Goal: Information Seeking & Learning: Learn about a topic

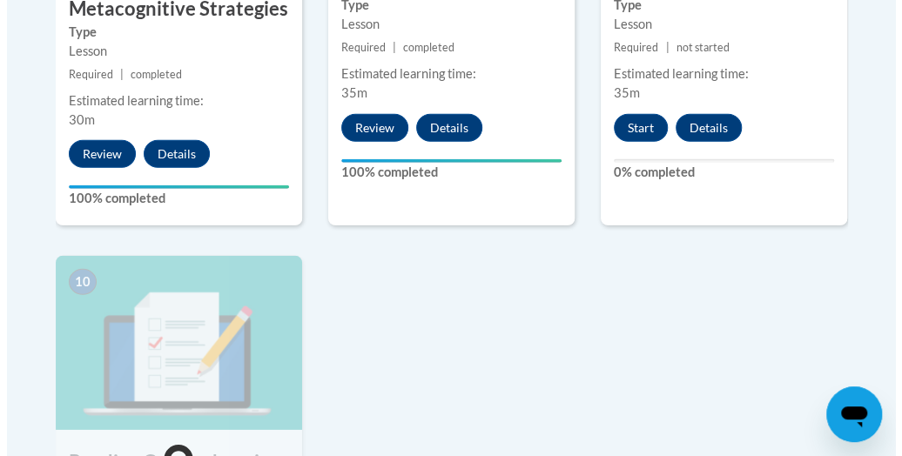
scroll to position [1904, 0]
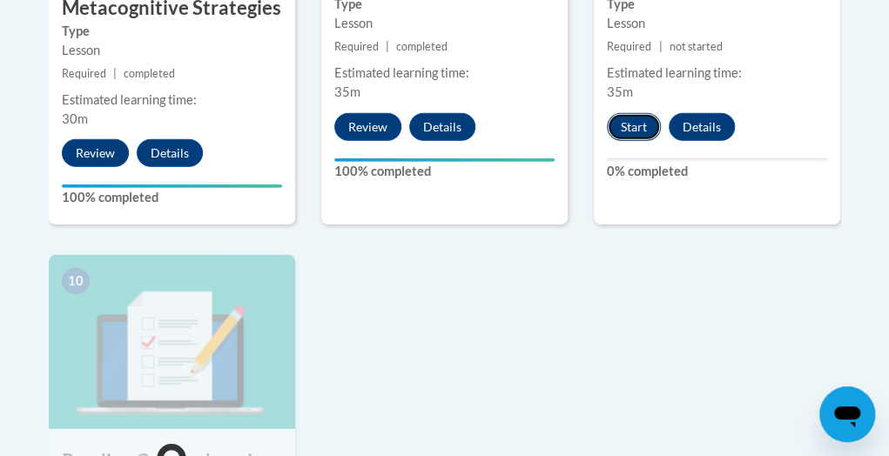
click at [634, 113] on button "Start" at bounding box center [634, 127] width 54 height 28
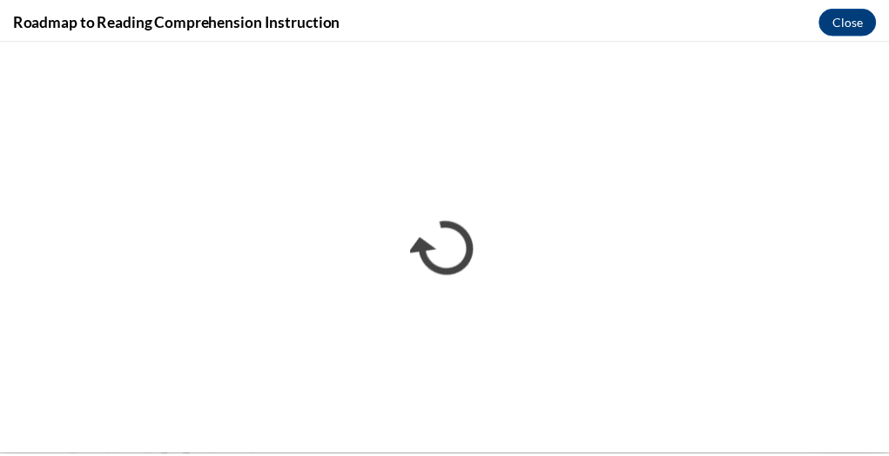
scroll to position [0, 0]
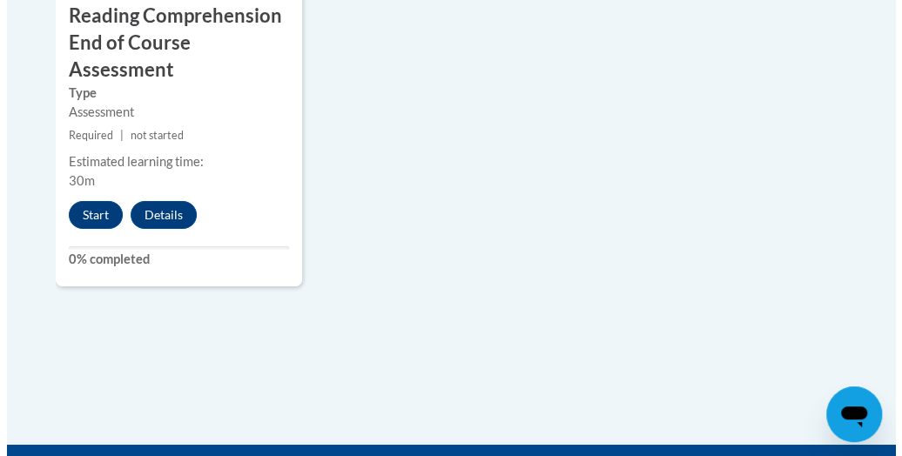
scroll to position [2354, 0]
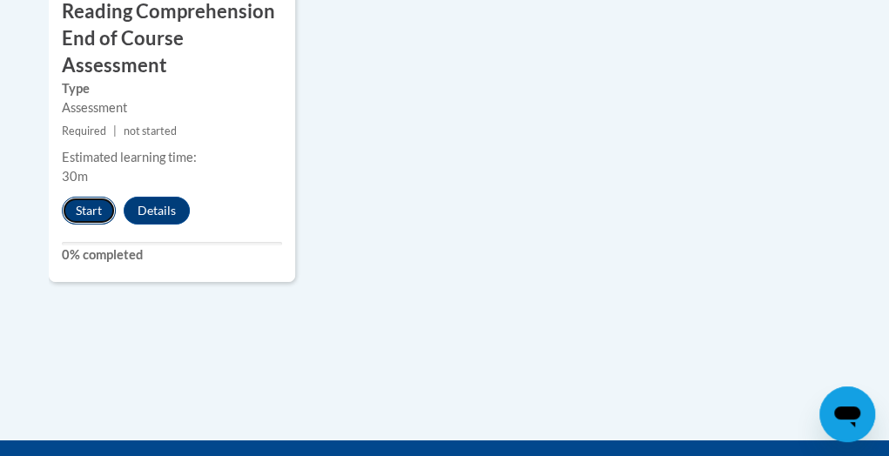
click at [83, 197] on button "Start" at bounding box center [89, 211] width 54 height 28
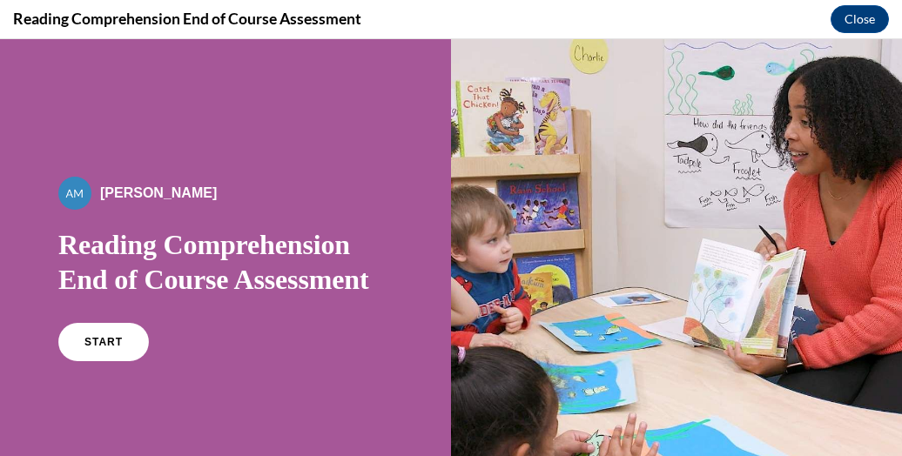
scroll to position [0, 0]
click at [95, 335] on link "START" at bounding box center [103, 342] width 95 height 40
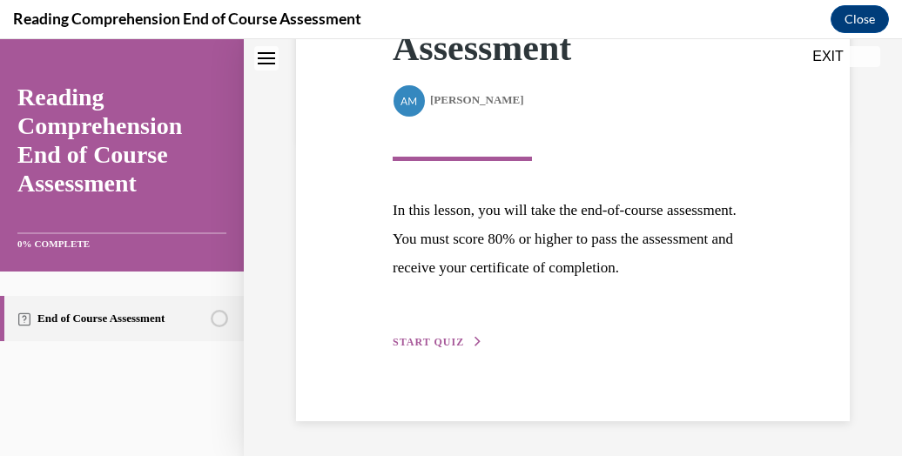
scroll to position [328, 0]
click at [454, 348] on span "START QUIZ" at bounding box center [428, 342] width 71 height 12
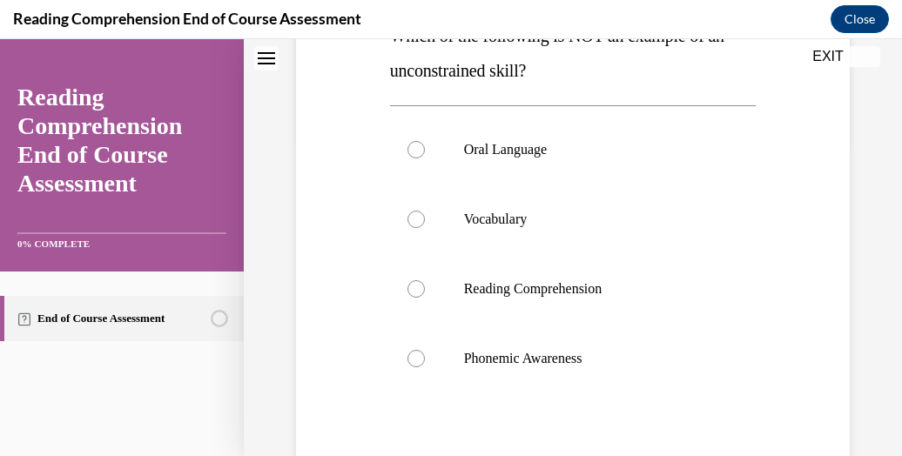
scroll to position [315, 0]
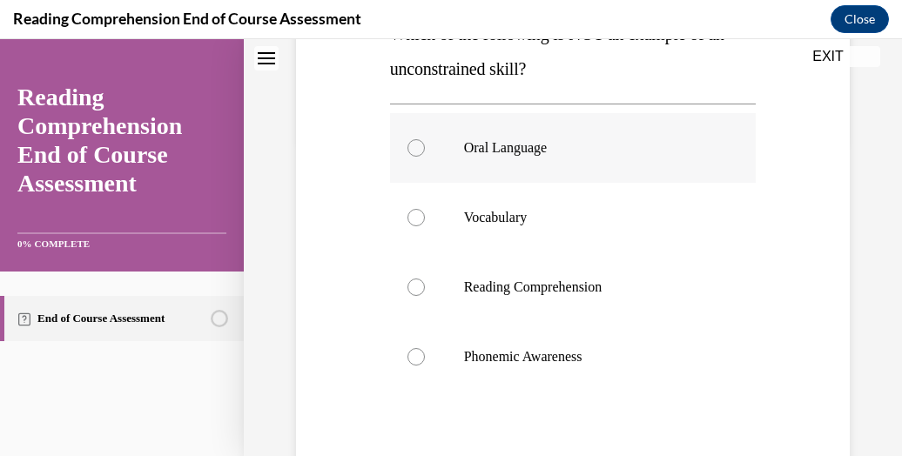
click at [559, 138] on label "Oral Language" at bounding box center [573, 148] width 366 height 70
click at [425, 139] on input "Oral Language" at bounding box center [415, 147] width 17 height 17
radio input "true"
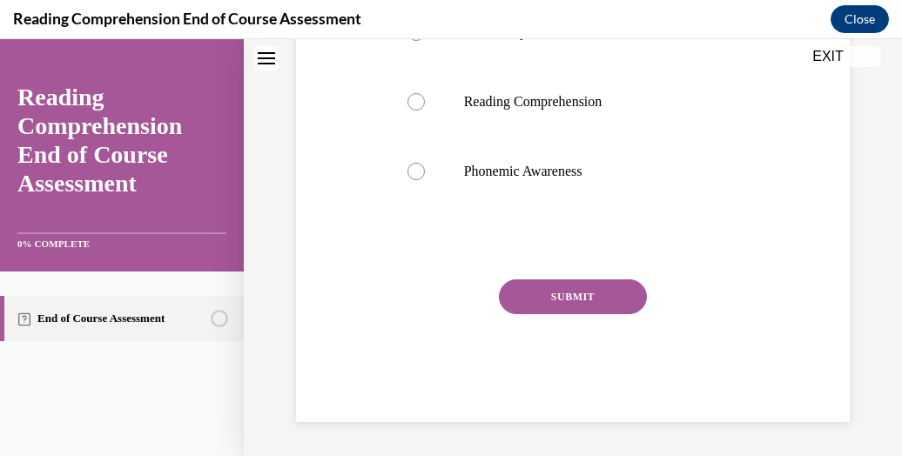
click at [559, 304] on button "SUBMIT" at bounding box center [573, 296] width 148 height 35
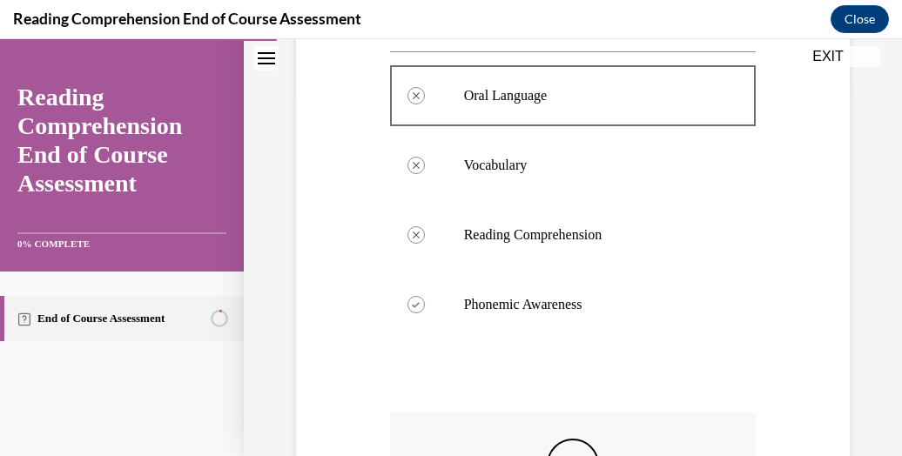
scroll to position [661, 0]
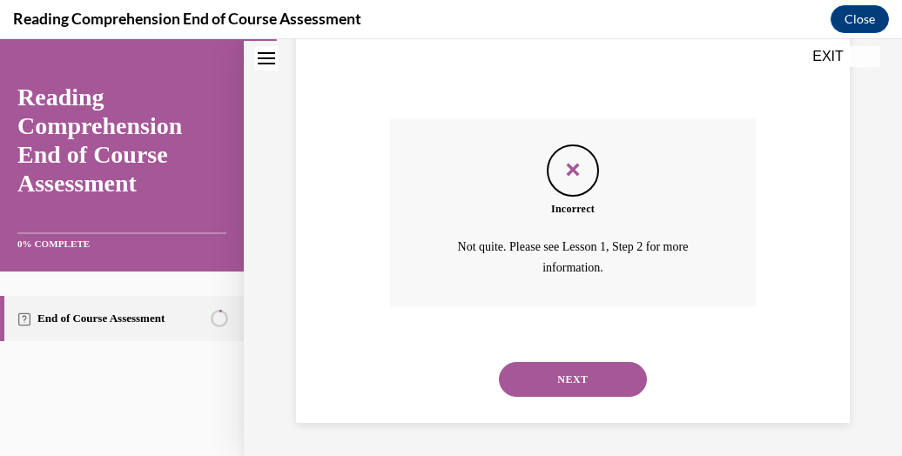
click at [541, 380] on button "NEXT" at bounding box center [573, 379] width 148 height 35
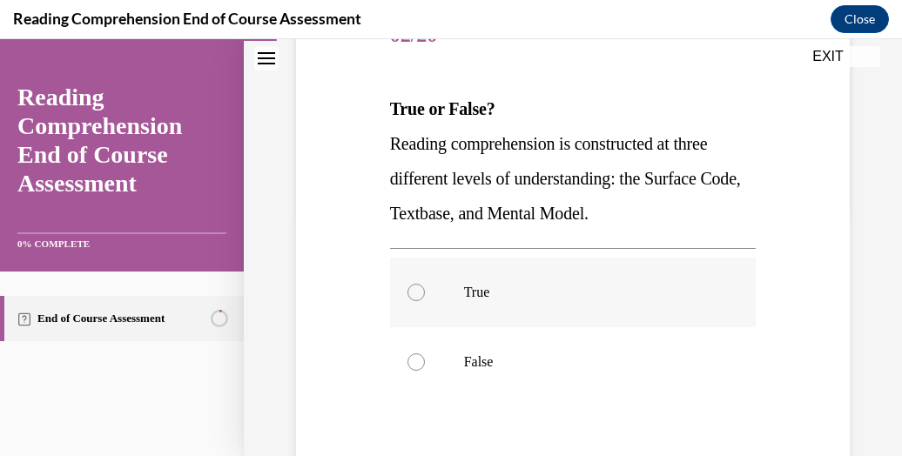
scroll to position [241, 0]
click at [538, 300] on label "True" at bounding box center [573, 292] width 366 height 70
click at [425, 300] on input "True" at bounding box center [415, 291] width 17 height 17
radio input "true"
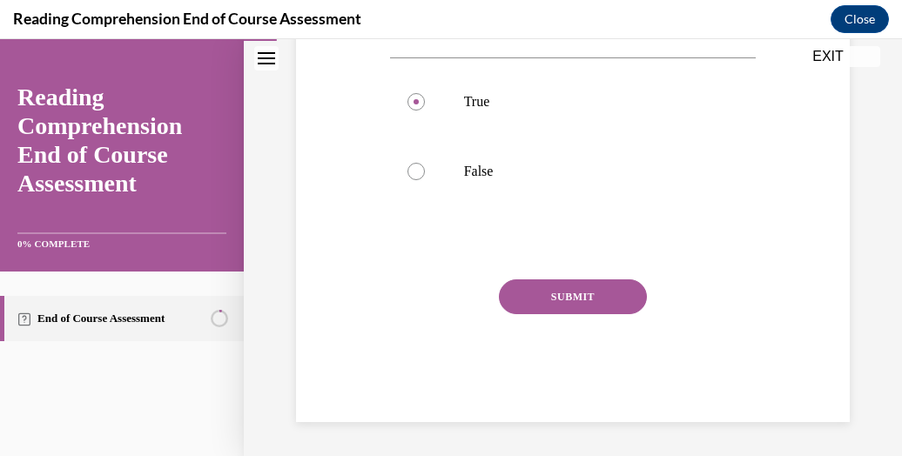
click at [538, 299] on button "SUBMIT" at bounding box center [573, 296] width 148 height 35
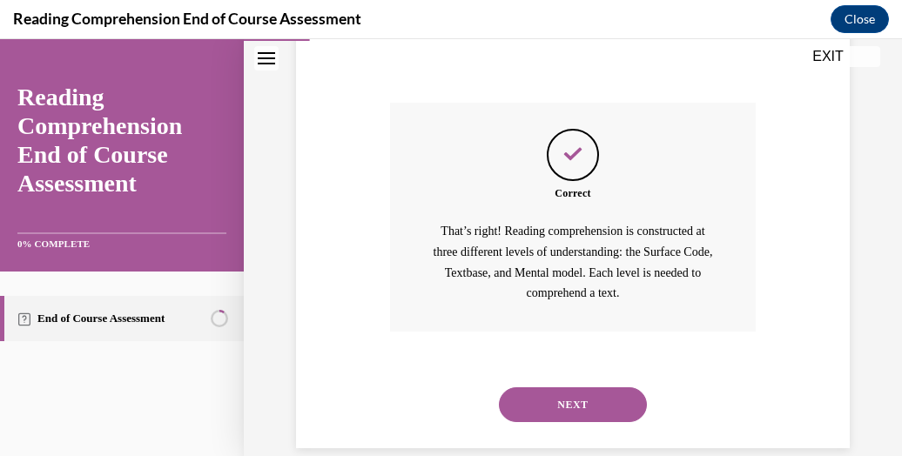
scroll to position [634, 0]
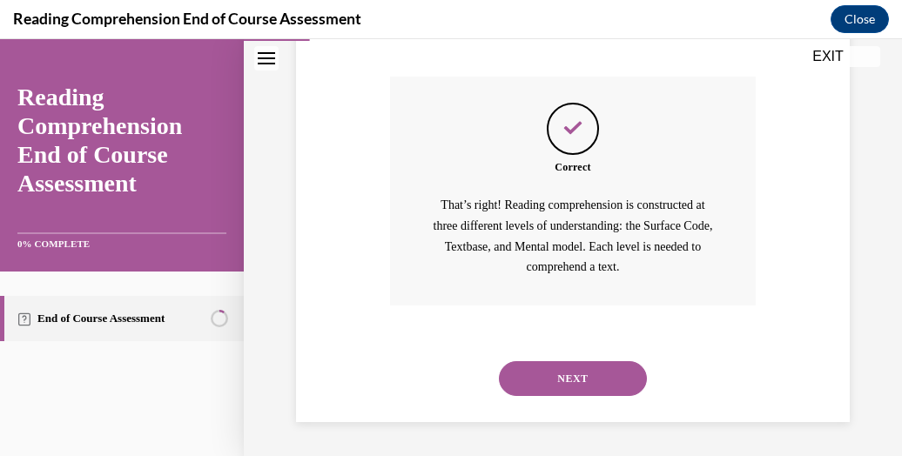
click at [540, 392] on button "NEXT" at bounding box center [573, 378] width 148 height 35
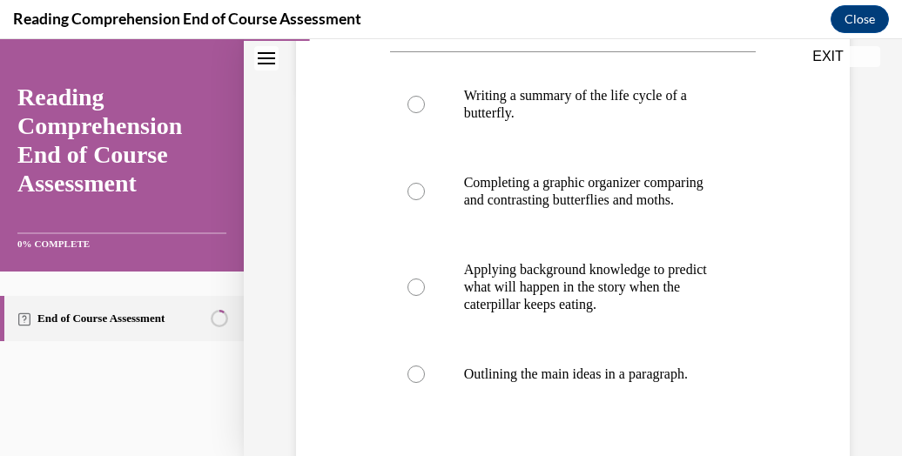
scroll to position [369, 0]
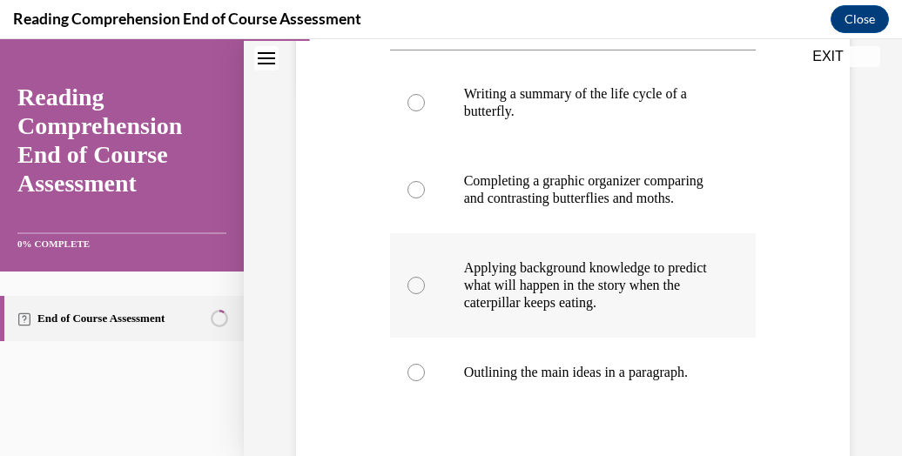
click at [545, 312] on p "Applying background knowledge to predict what will happen in the story when the…" at bounding box center [588, 285] width 249 height 52
click at [425, 294] on input "Applying background knowledge to predict what will happen in the story when the…" at bounding box center [415, 285] width 17 height 17
radio input "true"
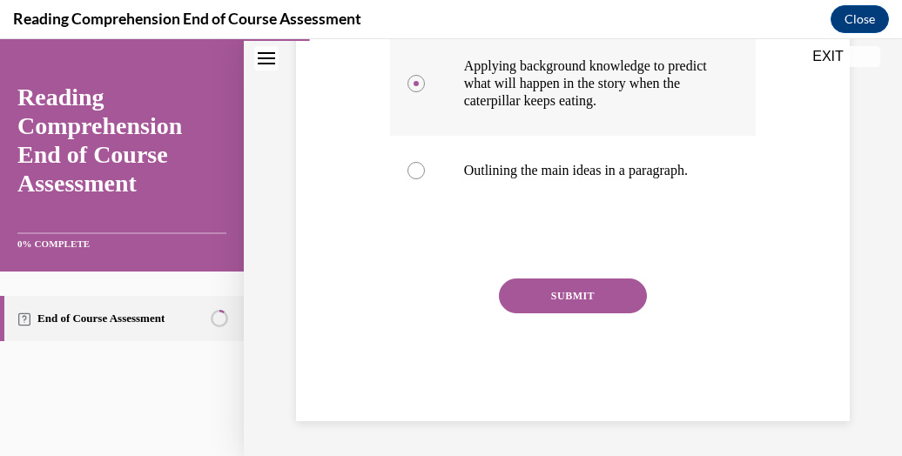
click at [574, 313] on button "SUBMIT" at bounding box center [573, 296] width 148 height 35
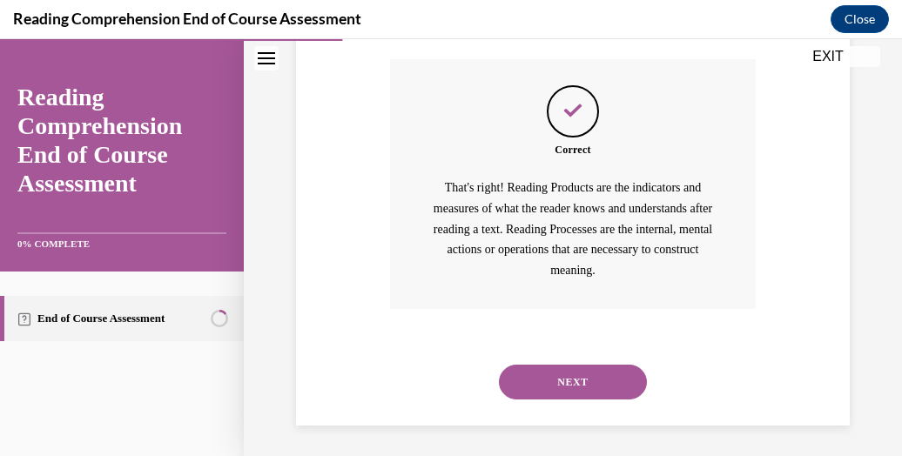
scroll to position [829, 0]
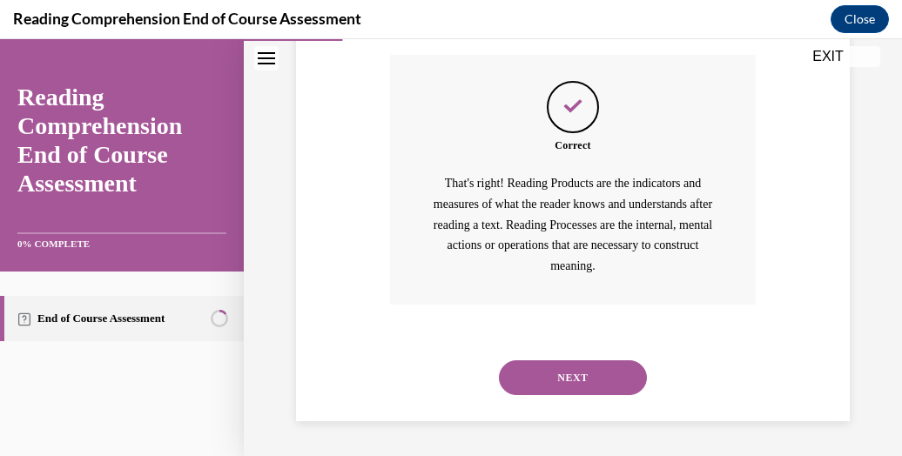
click at [573, 373] on button "NEXT" at bounding box center [573, 377] width 148 height 35
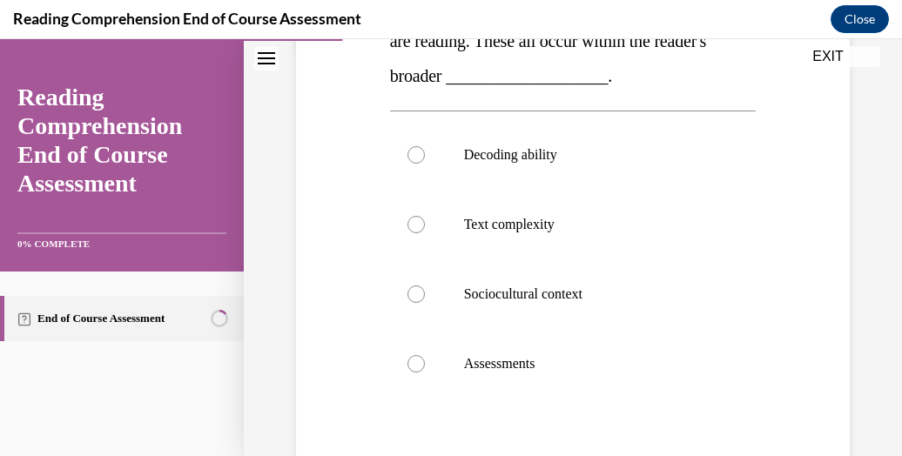
scroll to position [413, 0]
click at [622, 230] on p "Text complexity" at bounding box center [588, 224] width 249 height 17
click at [425, 230] on input "Text complexity" at bounding box center [415, 224] width 17 height 17
radio input "true"
click at [592, 295] on p "Sociocultural context" at bounding box center [588, 293] width 249 height 17
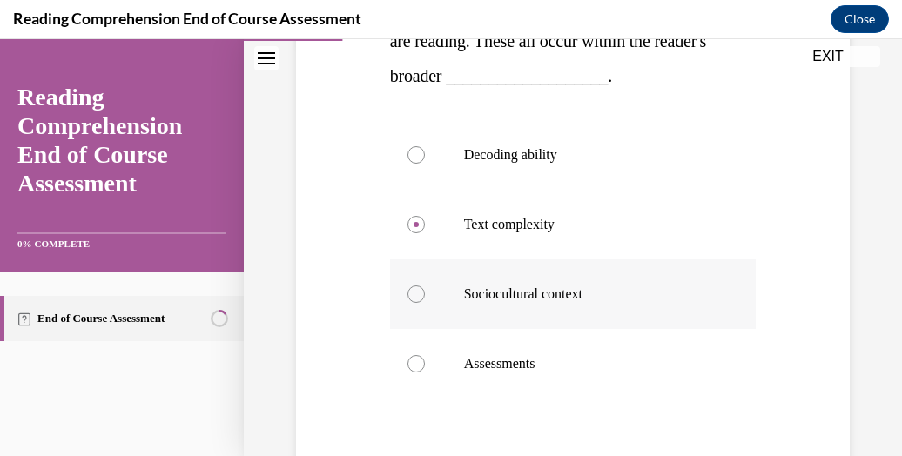
click at [425, 295] on input "Sociocultural context" at bounding box center [415, 293] width 17 height 17
radio input "true"
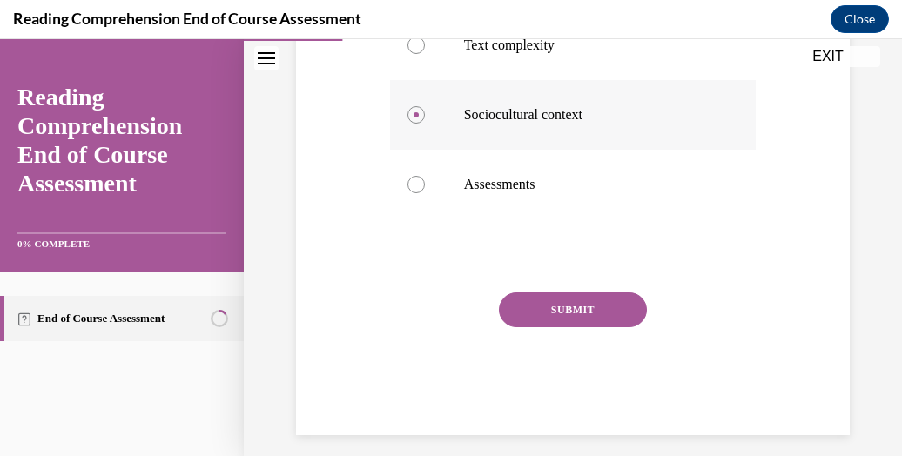
click at [592, 295] on button "SUBMIT" at bounding box center [573, 309] width 148 height 35
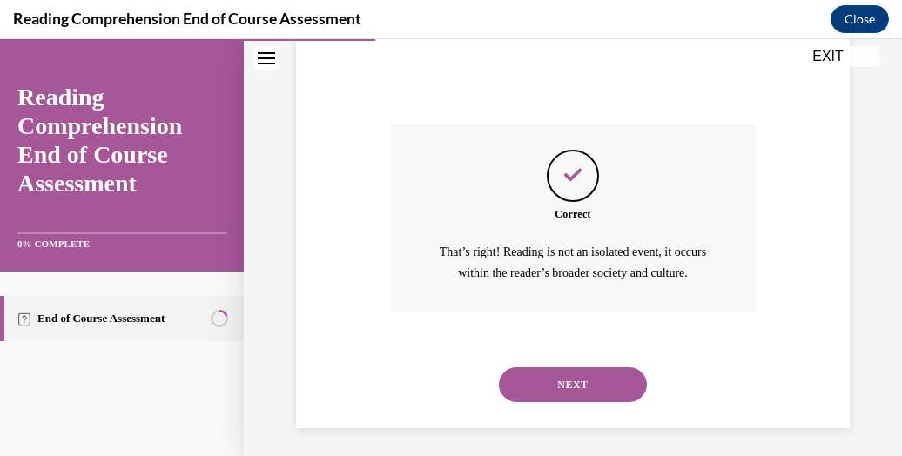
scroll to position [787, 0]
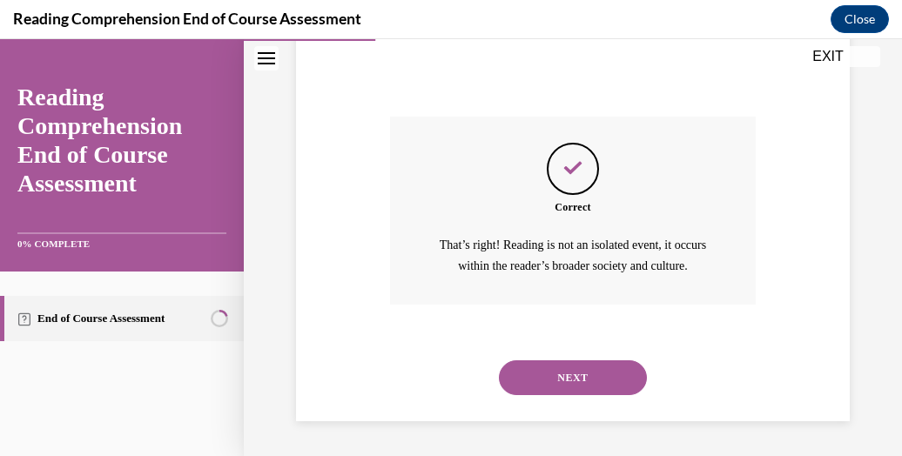
click at [581, 370] on button "NEXT" at bounding box center [573, 377] width 148 height 35
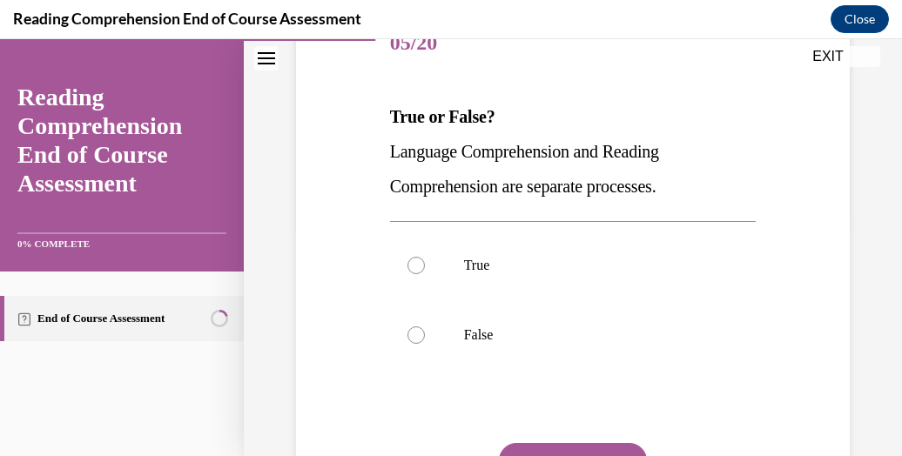
scroll to position [236, 0]
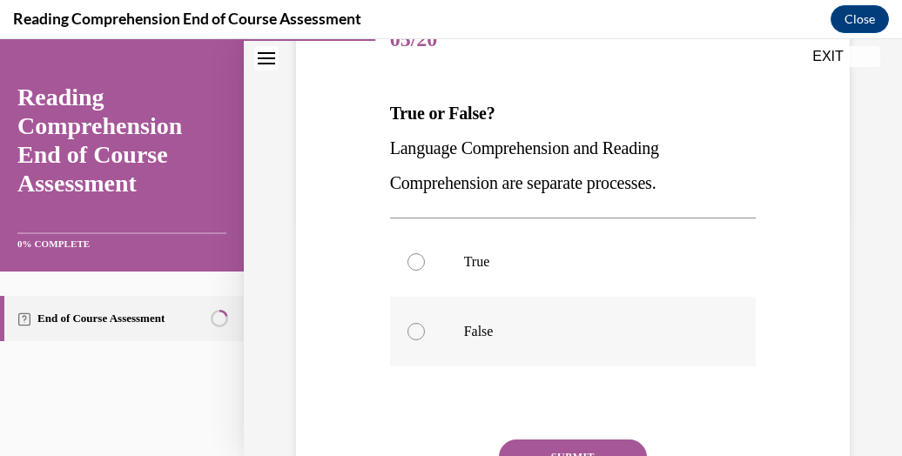
click at [593, 314] on label "False" at bounding box center [573, 332] width 366 height 70
click at [425, 323] on input "False" at bounding box center [415, 331] width 17 height 17
radio input "true"
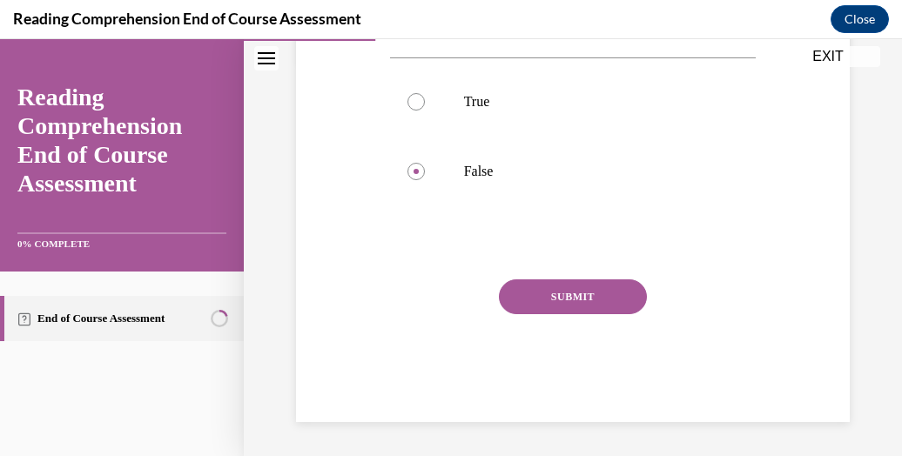
click at [588, 296] on button "SUBMIT" at bounding box center [573, 296] width 148 height 35
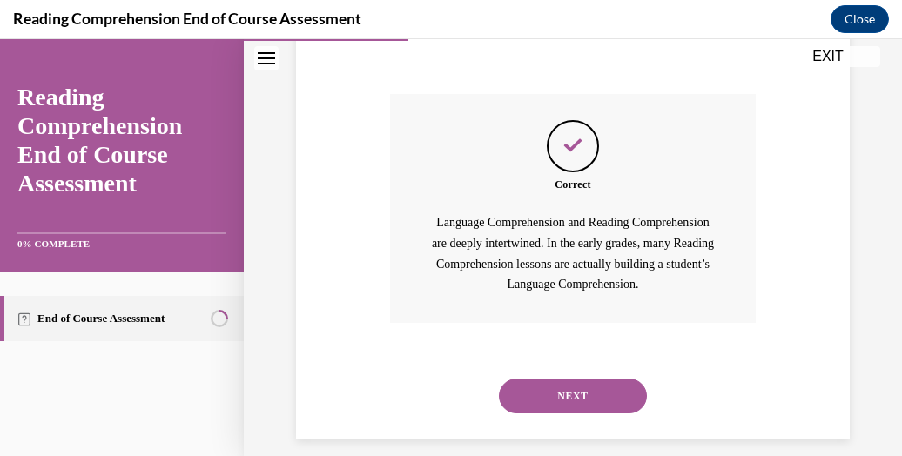
scroll to position [620, 0]
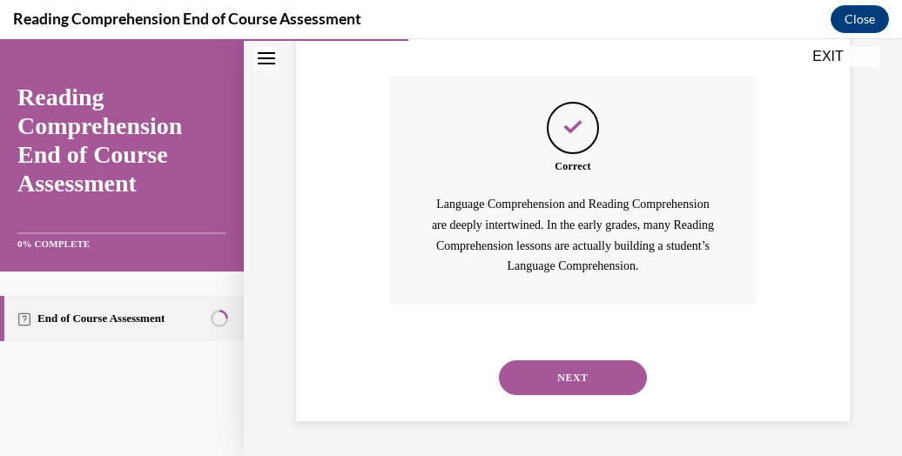
click at [574, 379] on button "NEXT" at bounding box center [573, 377] width 148 height 35
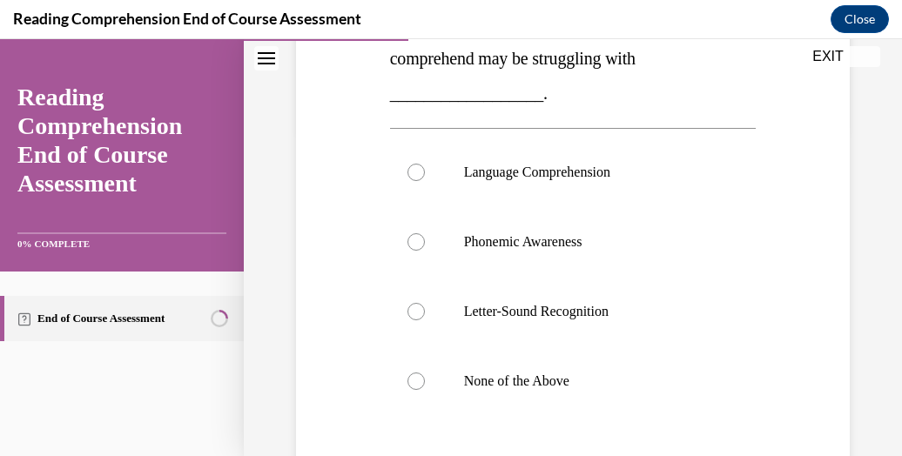
scroll to position [326, 0]
click at [631, 186] on label "Language Comprehension" at bounding box center [573, 172] width 366 height 70
click at [425, 180] on input "Language Comprehension" at bounding box center [415, 171] width 17 height 17
radio input "true"
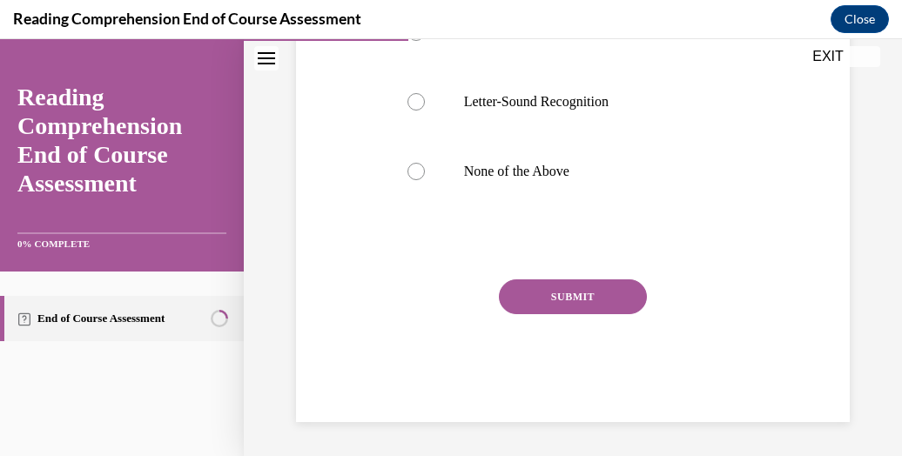
click at [588, 309] on button "SUBMIT" at bounding box center [573, 296] width 148 height 35
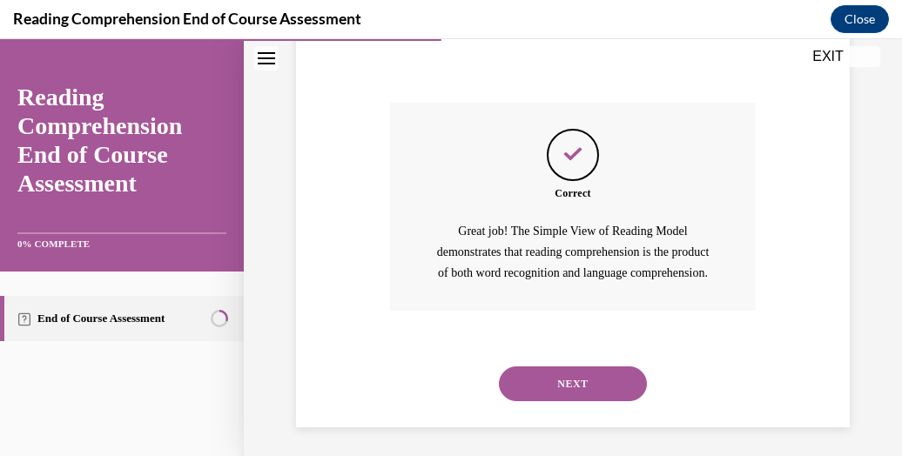
scroll to position [738, 0]
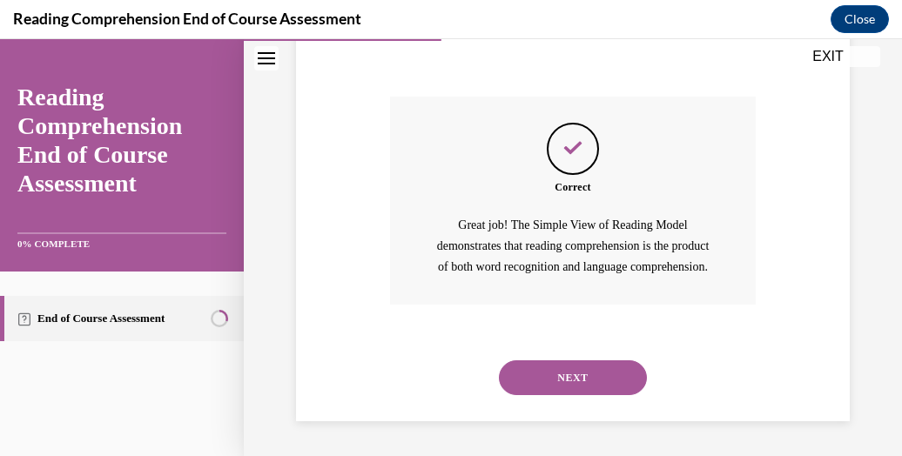
click at [573, 382] on button "NEXT" at bounding box center [573, 377] width 148 height 35
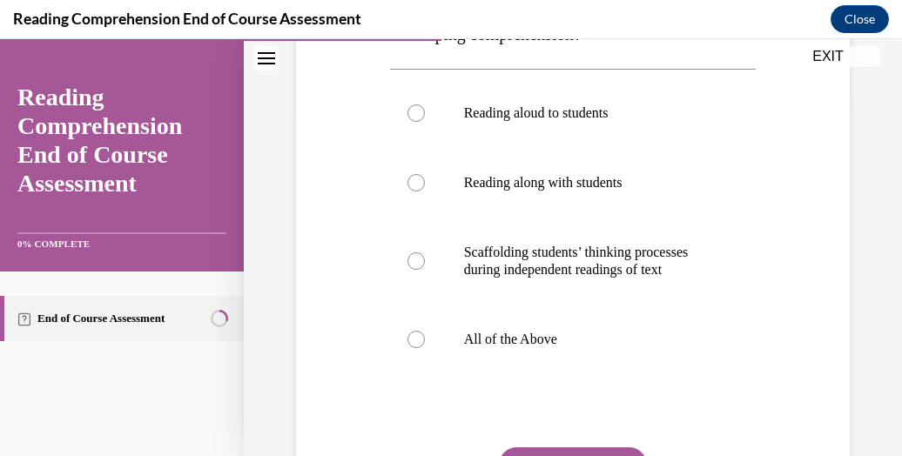
scroll to position [361, 0]
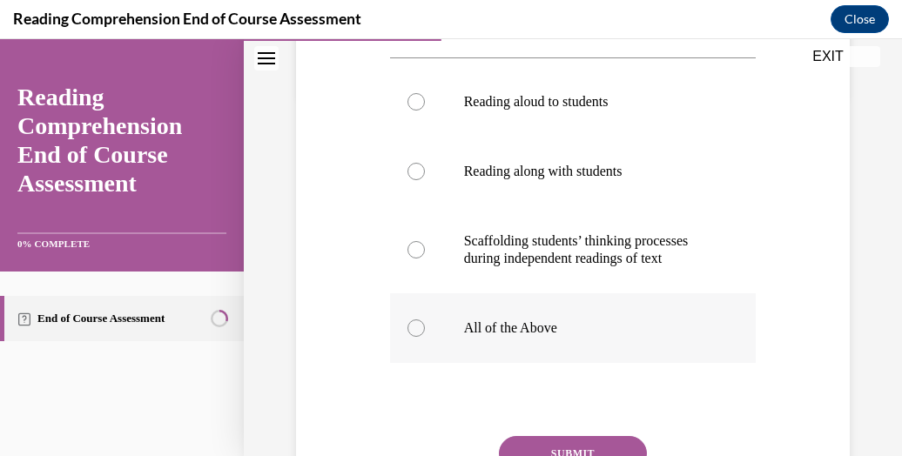
click at [554, 337] on p "All of the Above" at bounding box center [588, 327] width 249 height 17
click at [425, 337] on input "All of the Above" at bounding box center [415, 327] width 17 height 17
radio input "true"
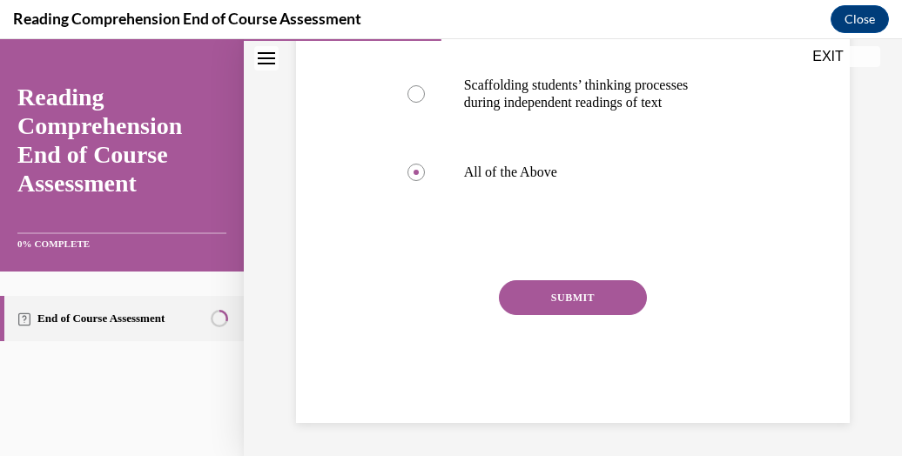
click at [567, 315] on button "SUBMIT" at bounding box center [573, 297] width 148 height 35
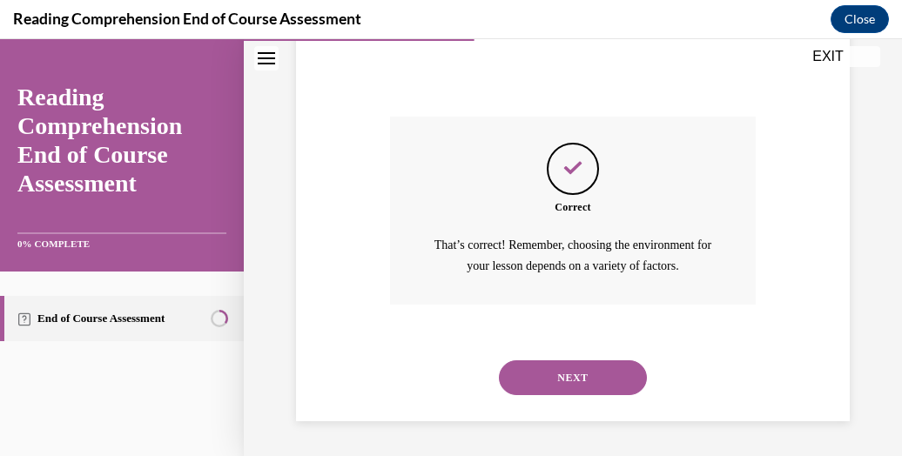
scroll to position [696, 0]
click at [561, 373] on button "NEXT" at bounding box center [573, 377] width 148 height 35
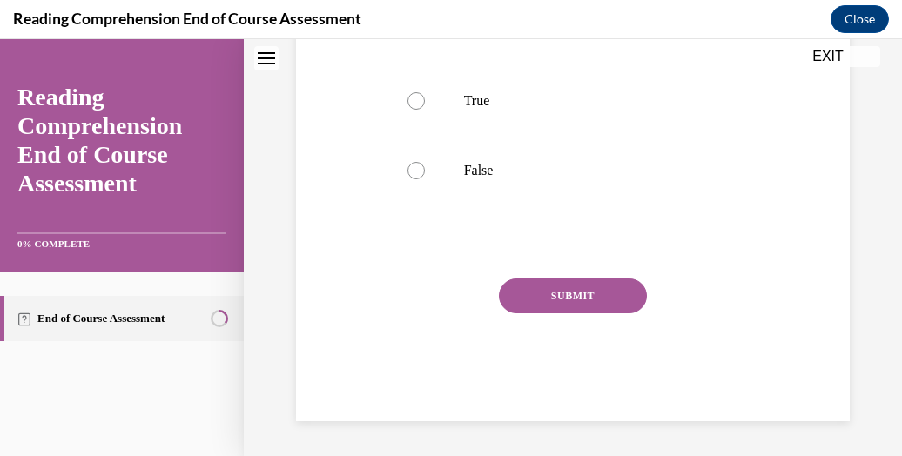
scroll to position [10, 0]
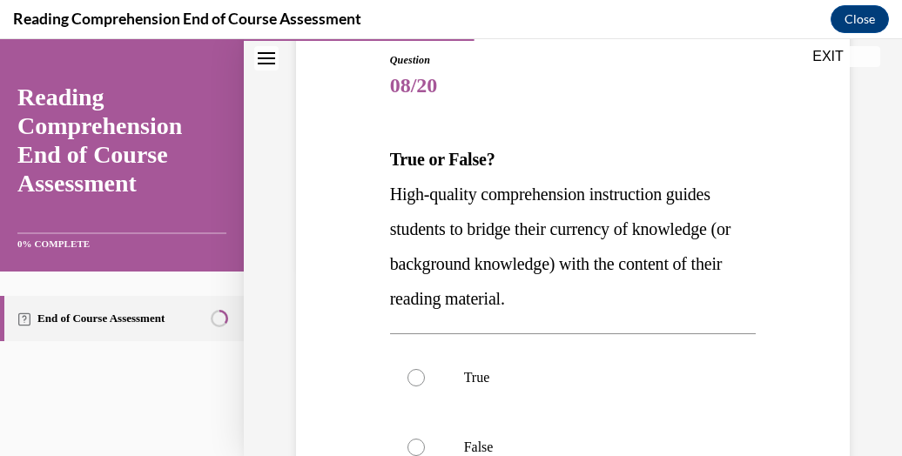
click at [789, 329] on div "Question 08/20 True or False? High-quality comprehension instruction guides stu…" at bounding box center [573, 349] width 562 height 698
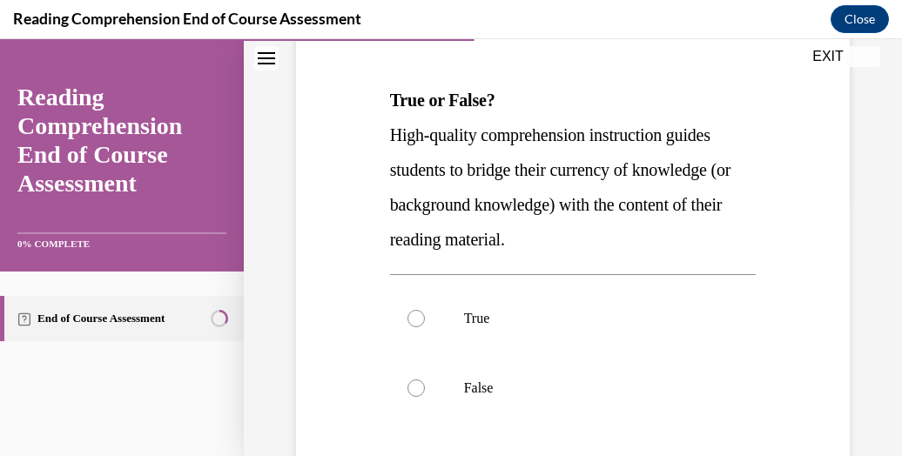
scroll to position [250, 0]
click at [712, 310] on label "True" at bounding box center [573, 318] width 366 height 70
click at [425, 310] on input "True" at bounding box center [415, 317] width 17 height 17
radio input "true"
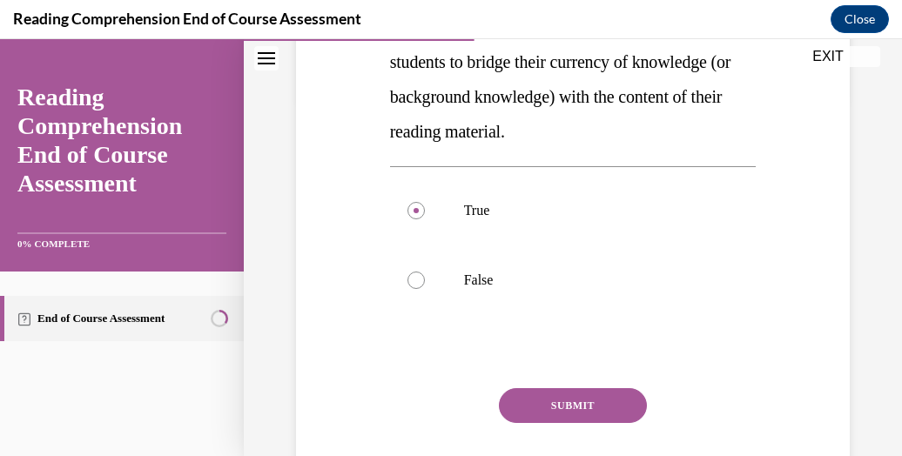
click at [599, 413] on button "SUBMIT" at bounding box center [573, 405] width 148 height 35
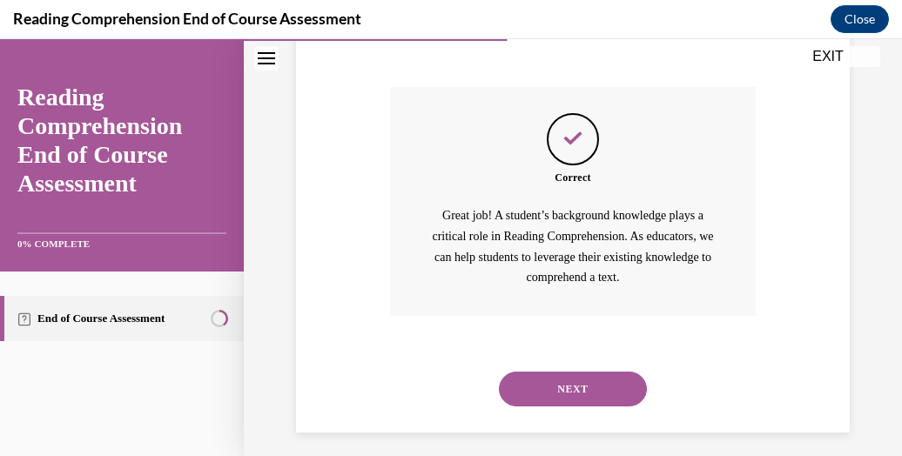
scroll to position [668, 0]
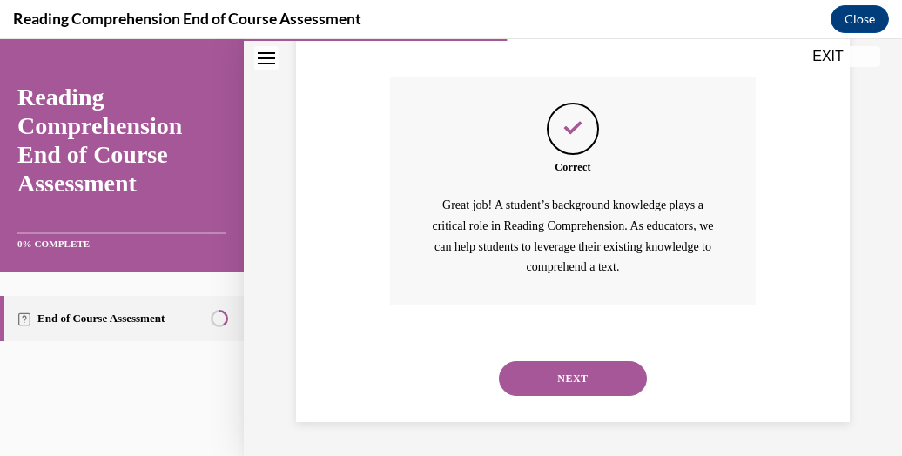
click at [613, 395] on div "NEXT" at bounding box center [573, 379] width 366 height 70
click at [610, 381] on button "NEXT" at bounding box center [573, 378] width 148 height 35
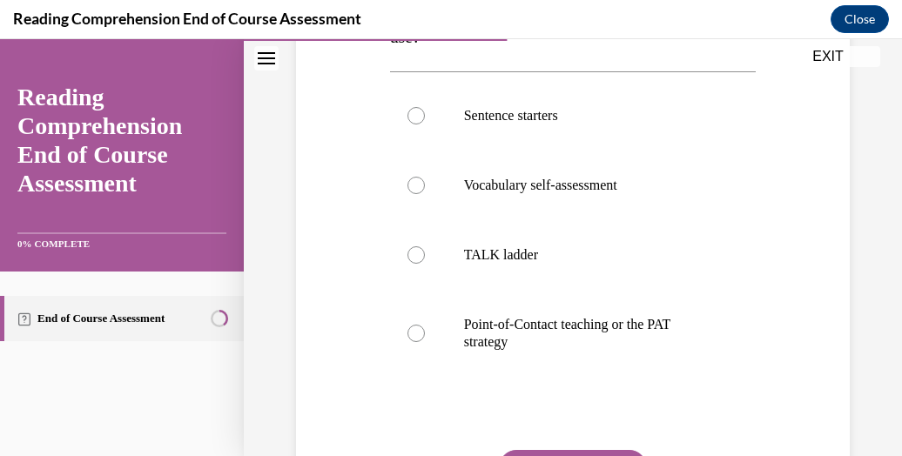
scroll to position [453, 0]
click at [691, 270] on label "TALK ladder" at bounding box center [573, 254] width 366 height 70
click at [425, 263] on input "TALK ladder" at bounding box center [415, 253] width 17 height 17
radio input "true"
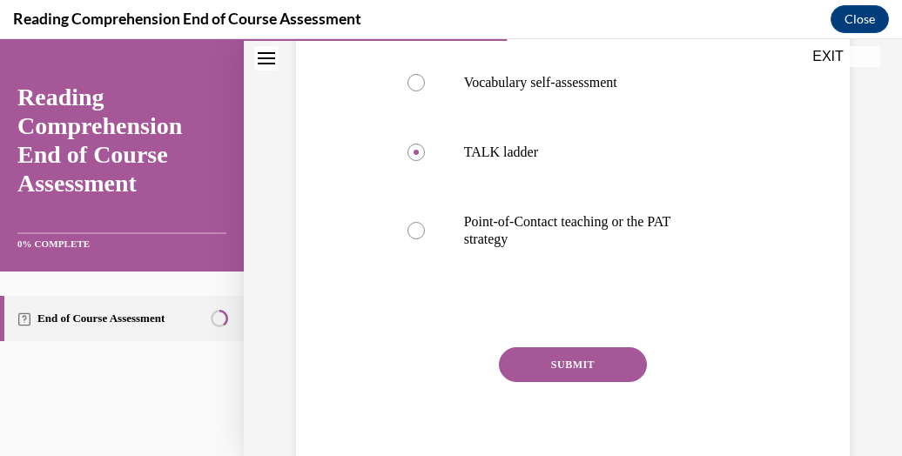
click at [601, 367] on button "SUBMIT" at bounding box center [573, 364] width 148 height 35
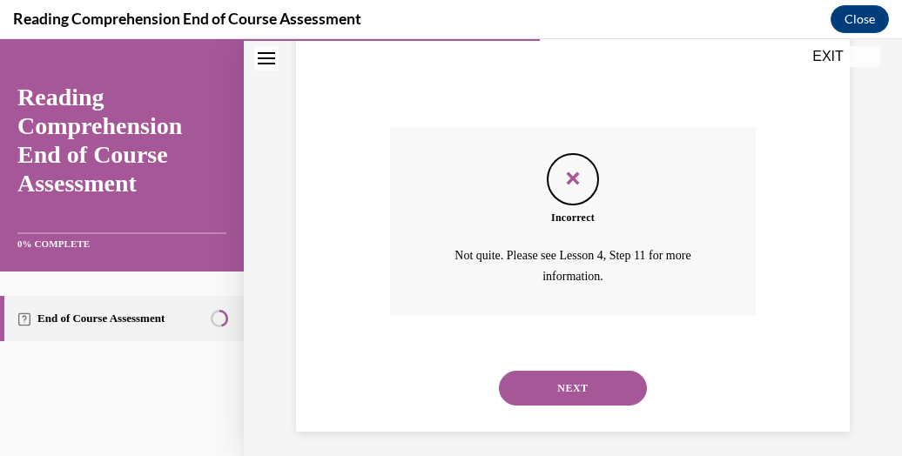
scroll to position [783, 0]
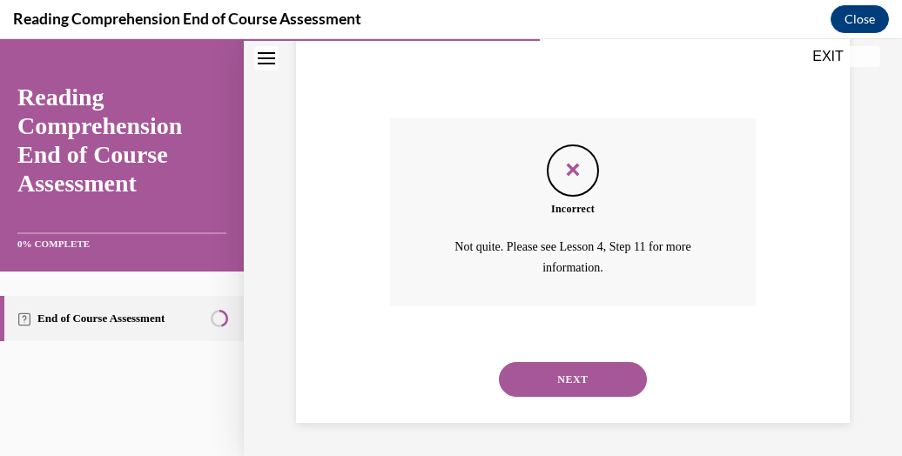
click at [606, 381] on button "NEXT" at bounding box center [573, 379] width 148 height 35
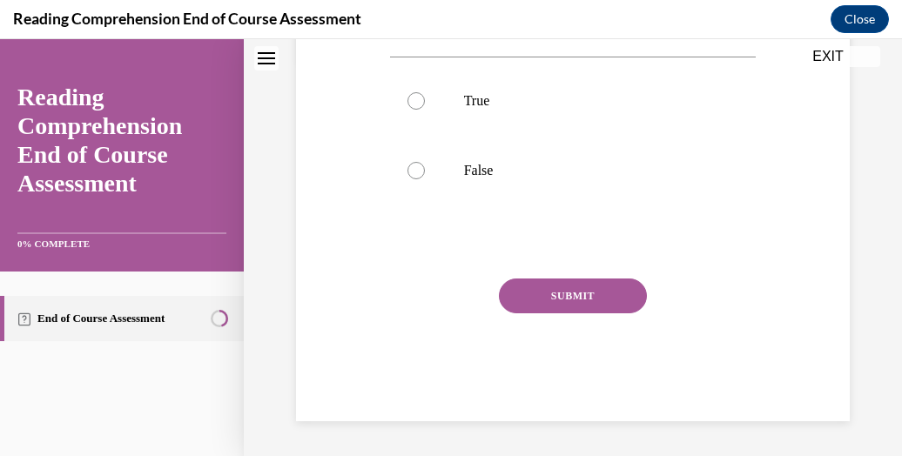
scroll to position [10, 0]
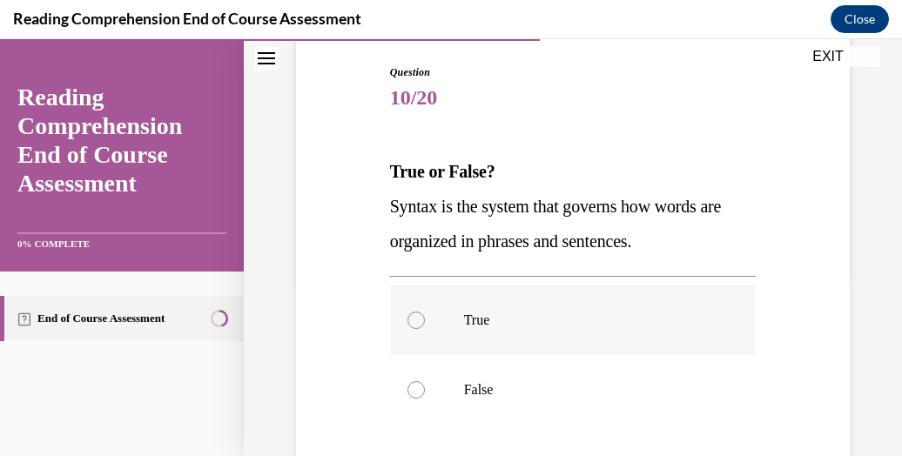
click at [670, 327] on p "True" at bounding box center [588, 320] width 249 height 17
click at [425, 327] on input "True" at bounding box center [415, 320] width 17 height 17
radio input "true"
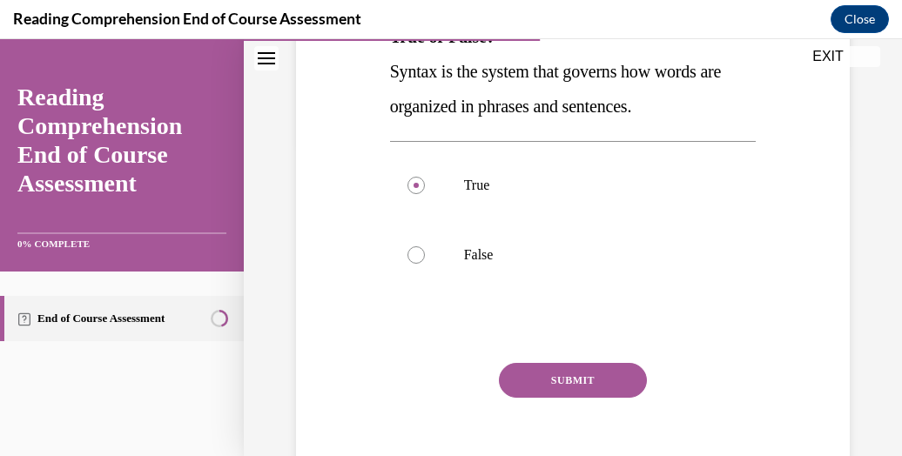
click at [602, 393] on button "SUBMIT" at bounding box center [573, 380] width 148 height 35
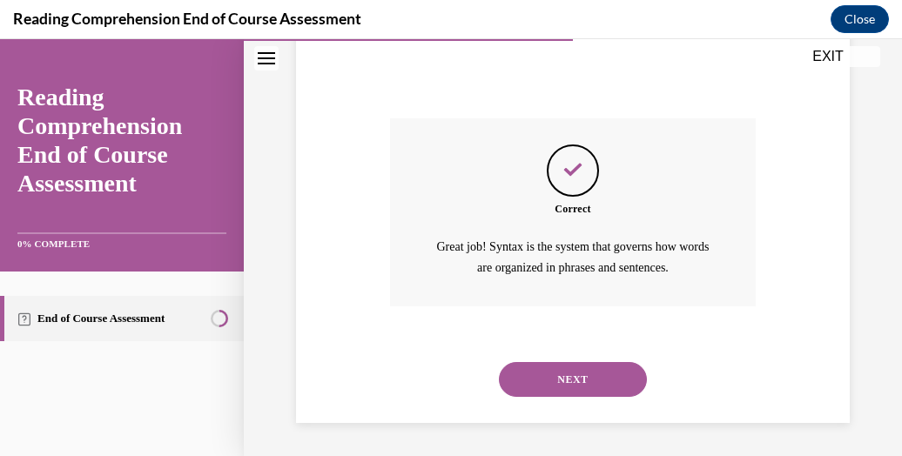
scroll to position [557, 0]
click at [601, 381] on button "NEXT" at bounding box center [573, 379] width 148 height 35
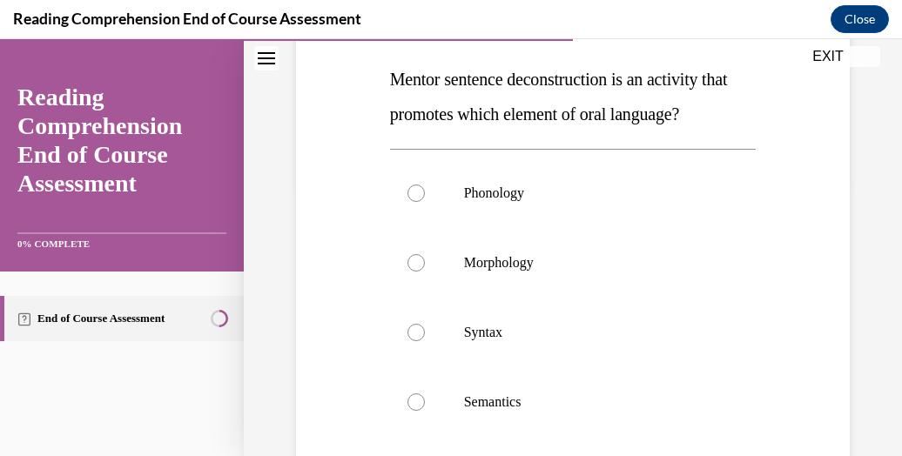
scroll to position [271, 0]
click at [623, 400] on p "Semantics" at bounding box center [588, 401] width 249 height 17
click at [425, 400] on input "Semantics" at bounding box center [415, 401] width 17 height 17
radio input "true"
click at [646, 349] on label "Syntax" at bounding box center [573, 332] width 366 height 70
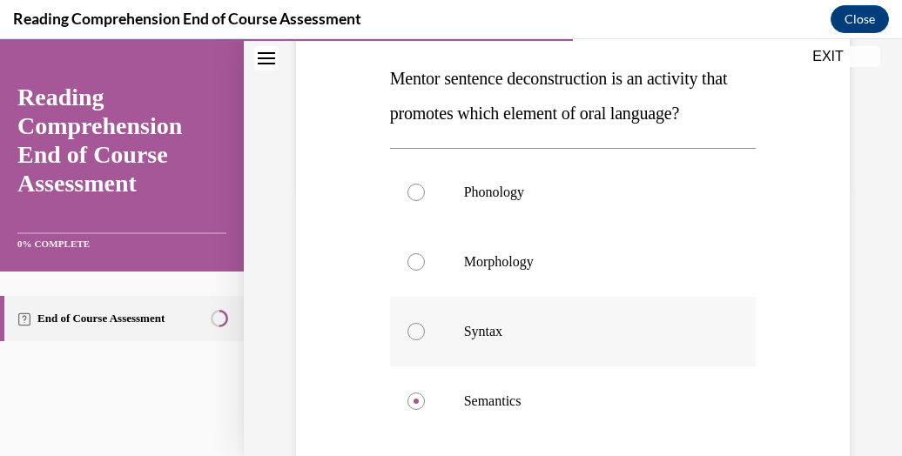
click at [425, 340] on input "Syntax" at bounding box center [415, 331] width 17 height 17
radio input "true"
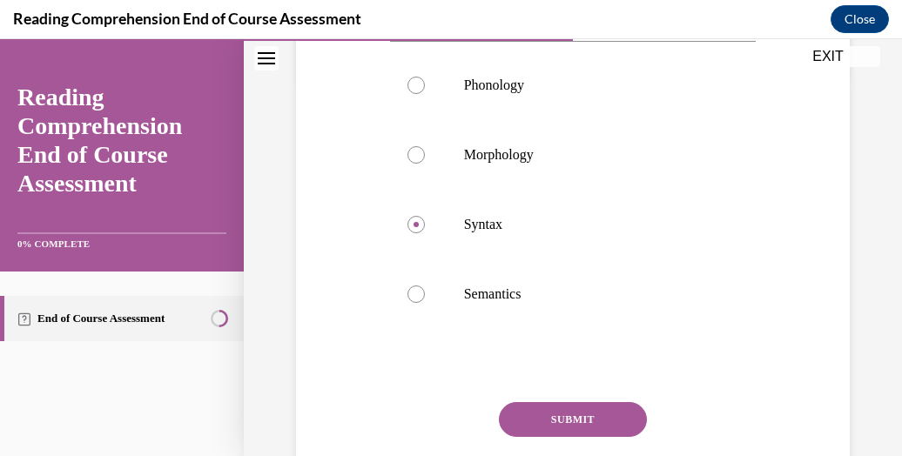
click at [604, 421] on button "SUBMIT" at bounding box center [573, 419] width 148 height 35
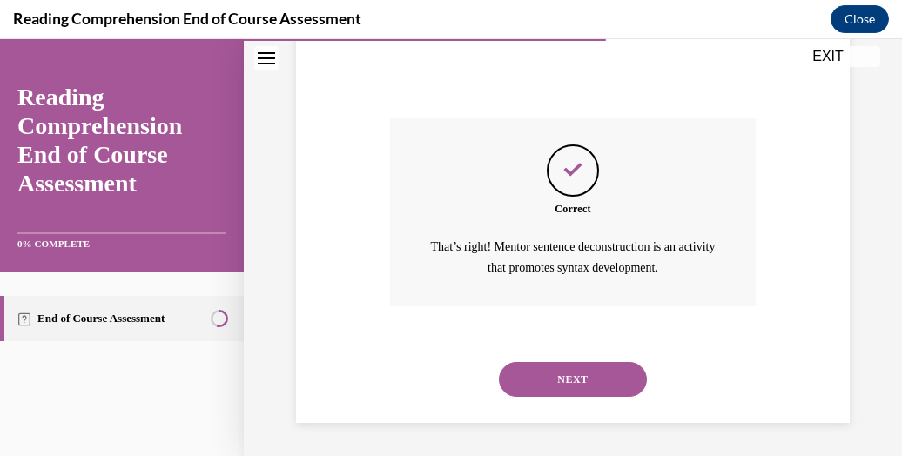
click at [613, 390] on button "NEXT" at bounding box center [573, 379] width 148 height 35
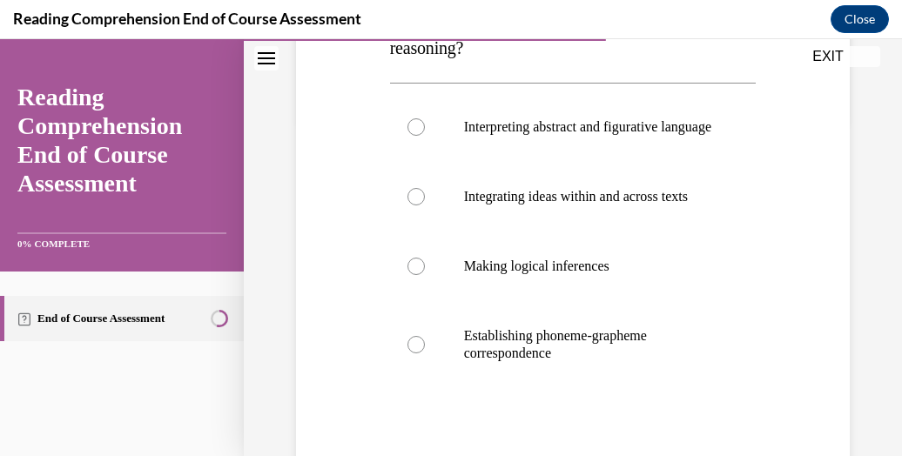
scroll to position [339, 0]
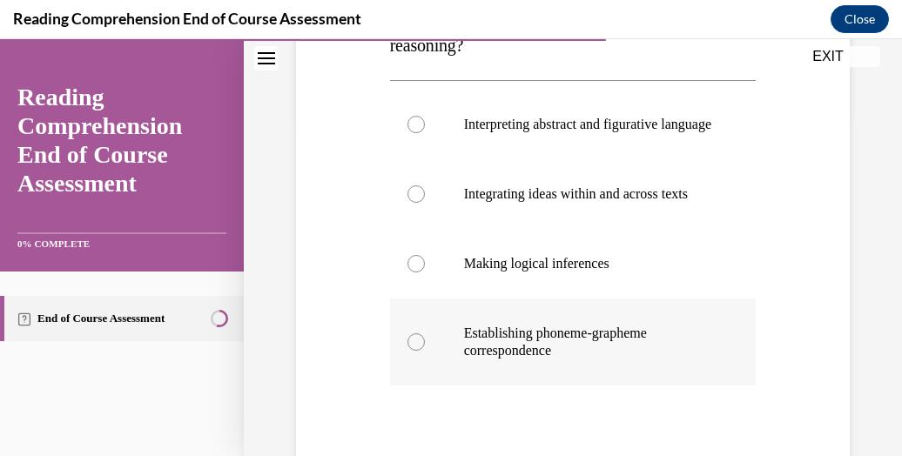
click at [628, 359] on p "Establishing phoneme-grapheme correspondence" at bounding box center [588, 342] width 249 height 35
click at [425, 351] on input "Establishing phoneme-grapheme correspondence" at bounding box center [415, 341] width 17 height 17
radio input "true"
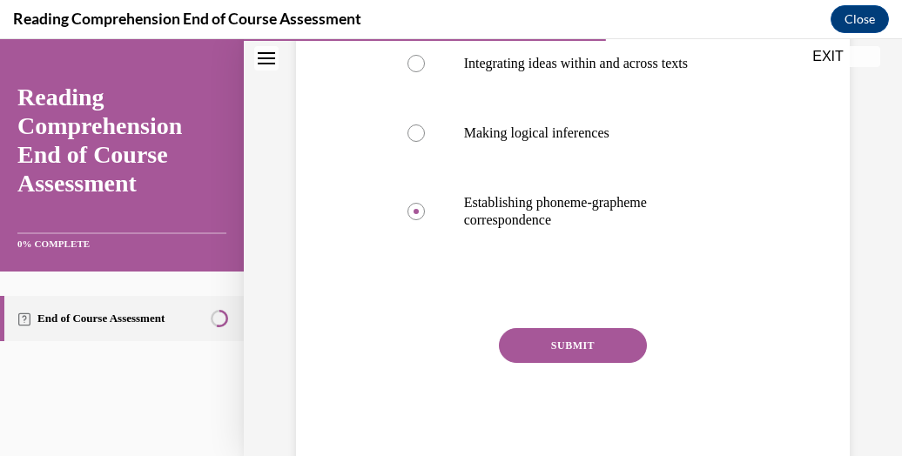
click at [593, 363] on button "SUBMIT" at bounding box center [573, 345] width 148 height 35
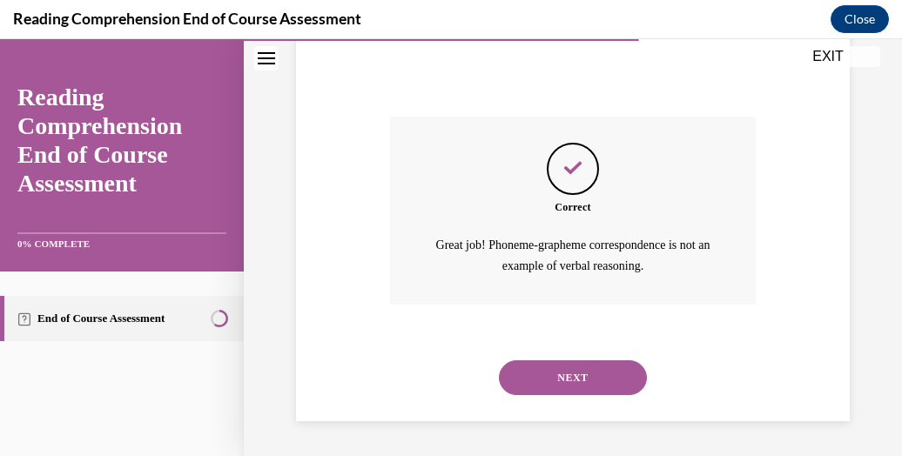
click at [616, 394] on button "NEXT" at bounding box center [573, 377] width 148 height 35
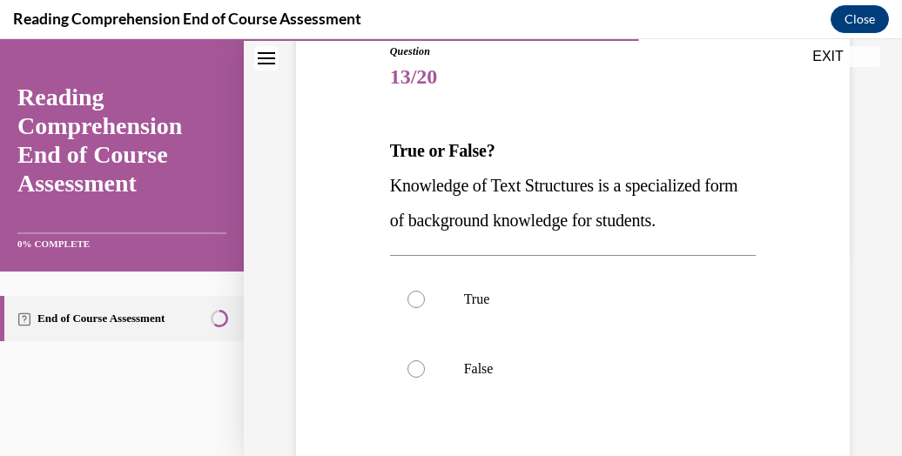
scroll to position [198, 0]
click at [692, 298] on p "True" at bounding box center [588, 299] width 249 height 17
click at [425, 298] on input "True" at bounding box center [415, 299] width 17 height 17
radio input "true"
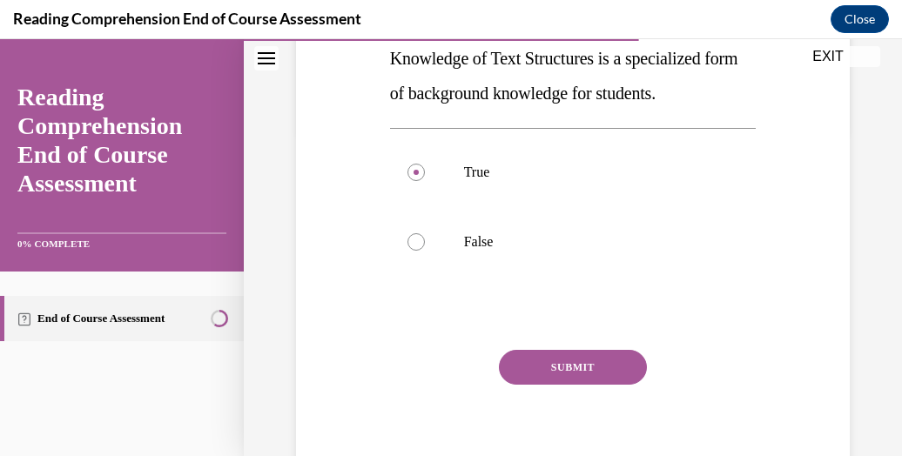
click at [599, 374] on button "SUBMIT" at bounding box center [573, 367] width 148 height 35
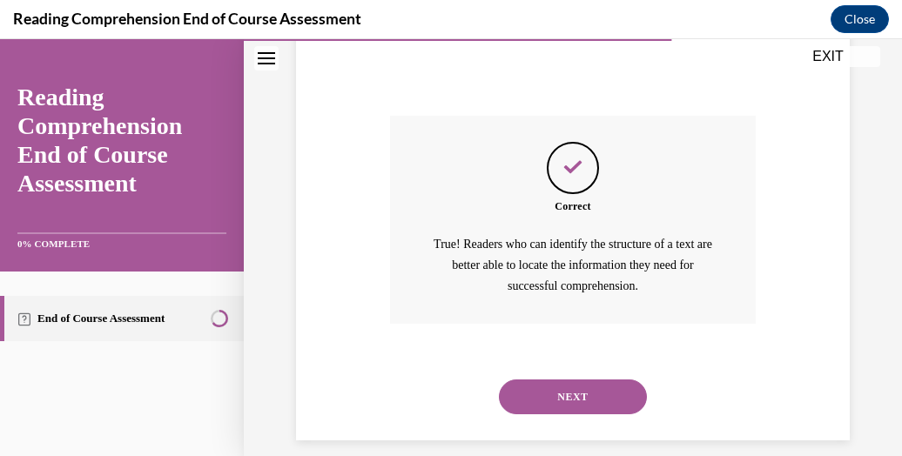
scroll to position [578, 0]
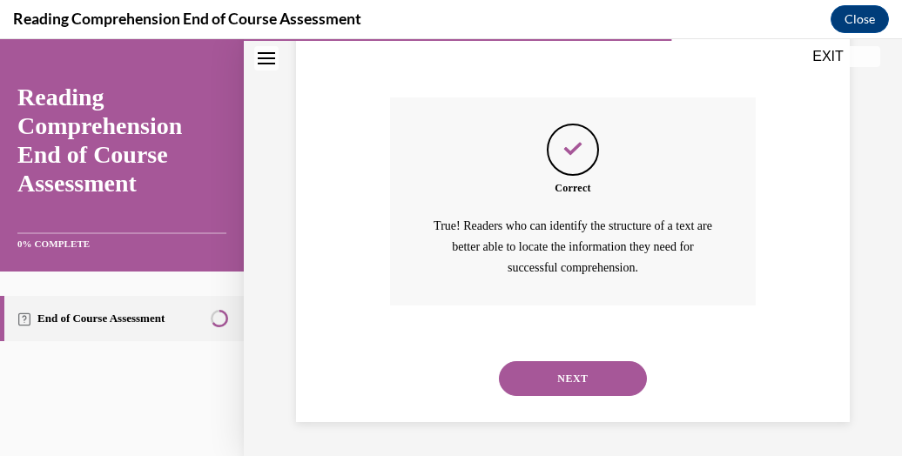
click at [622, 383] on button "NEXT" at bounding box center [573, 378] width 148 height 35
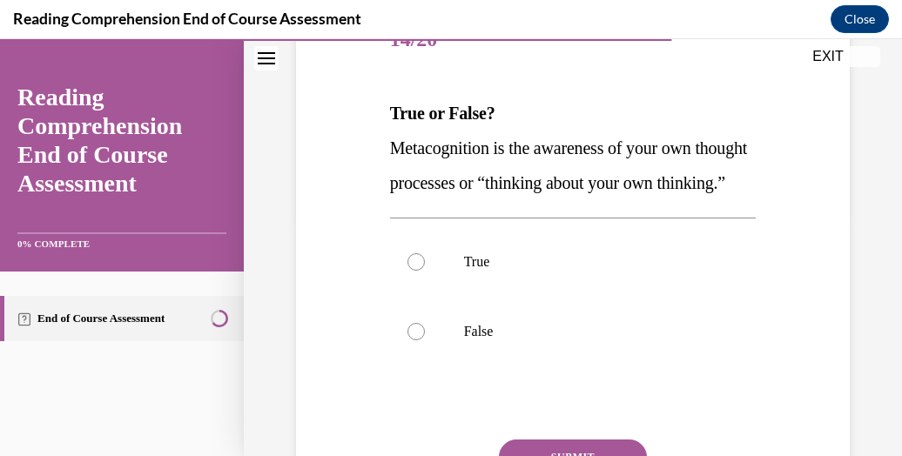
scroll to position [237, 0]
click at [666, 296] on label "True" at bounding box center [573, 261] width 366 height 70
click at [425, 270] on input "True" at bounding box center [415, 260] width 17 height 17
radio input "true"
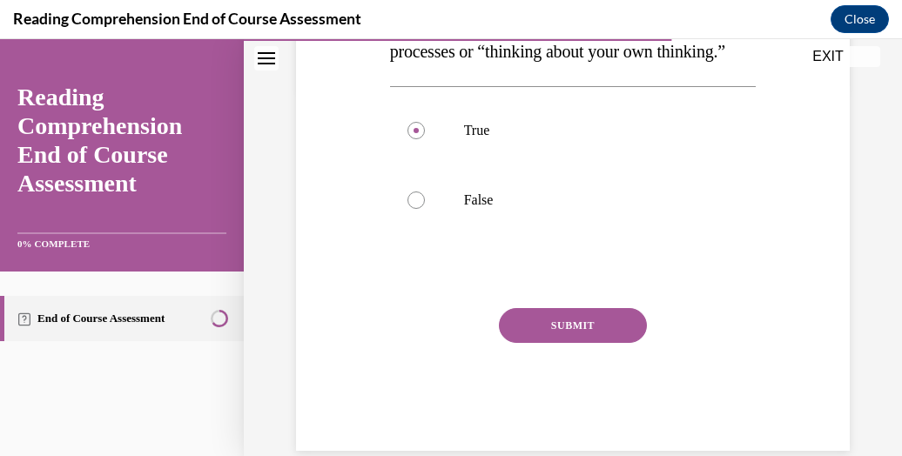
click at [604, 343] on button "SUBMIT" at bounding box center [573, 325] width 148 height 35
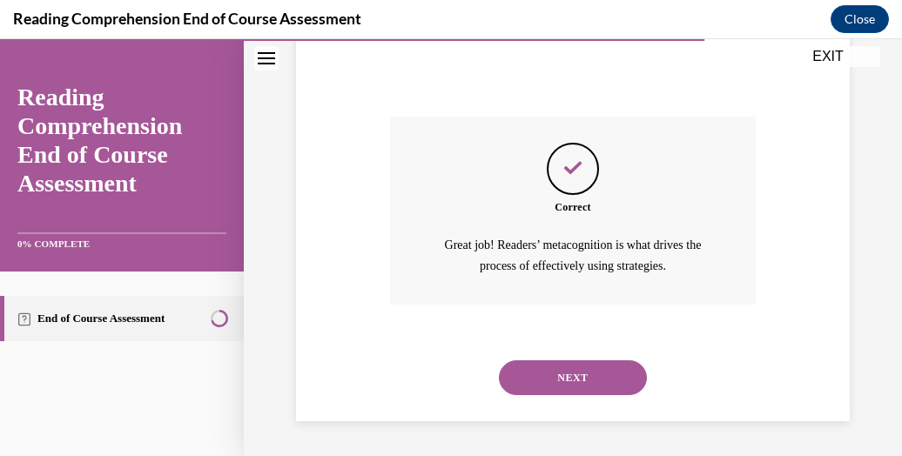
click at [604, 380] on button "NEXT" at bounding box center [573, 377] width 148 height 35
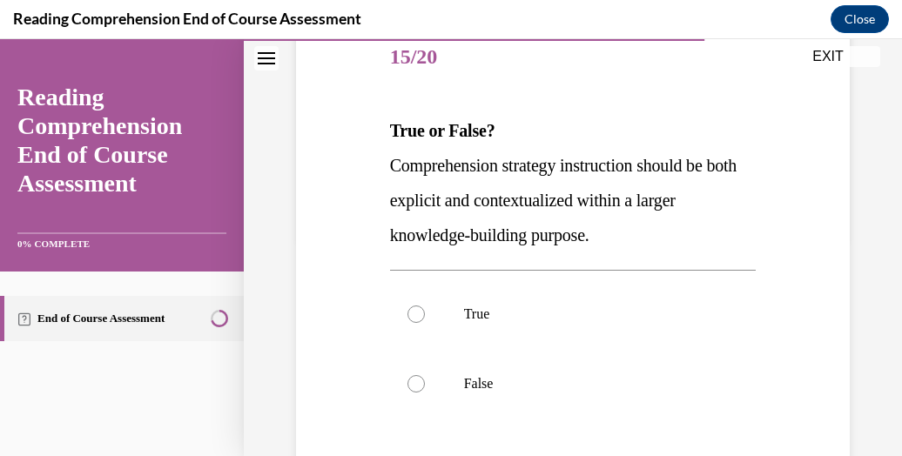
scroll to position [220, 0]
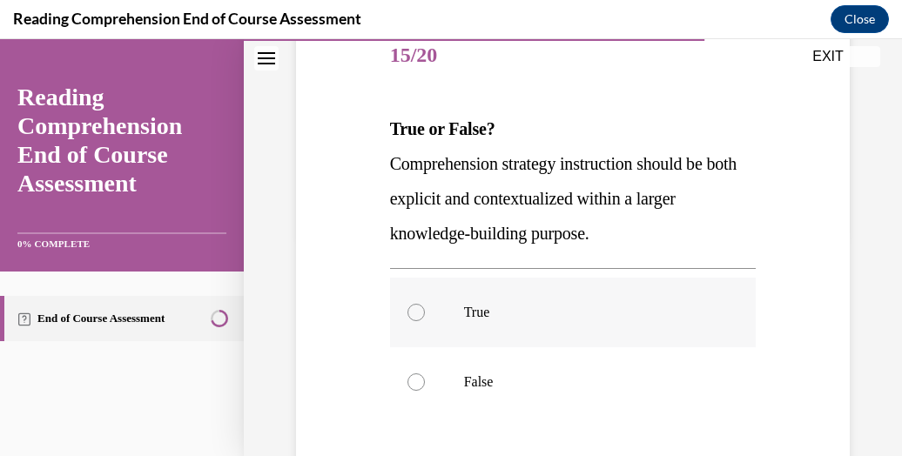
click at [669, 308] on p "True" at bounding box center [588, 312] width 249 height 17
click at [425, 308] on input "True" at bounding box center [415, 312] width 17 height 17
radio input "true"
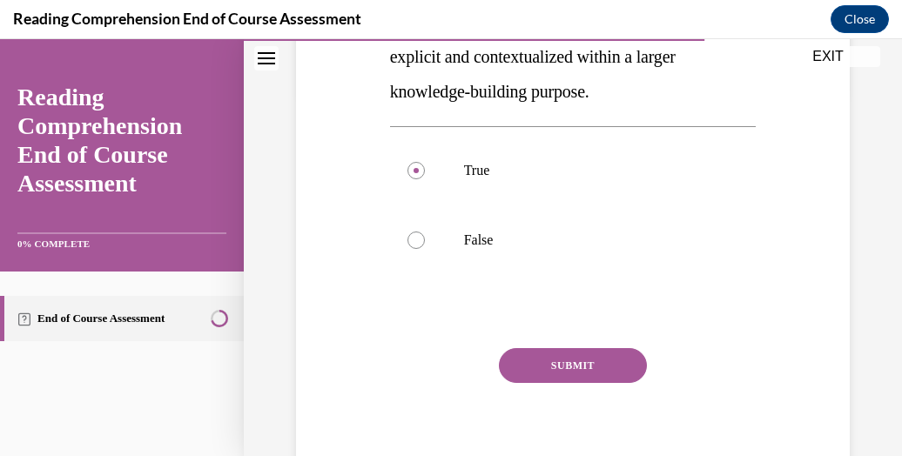
click at [598, 370] on button "SUBMIT" at bounding box center [573, 365] width 148 height 35
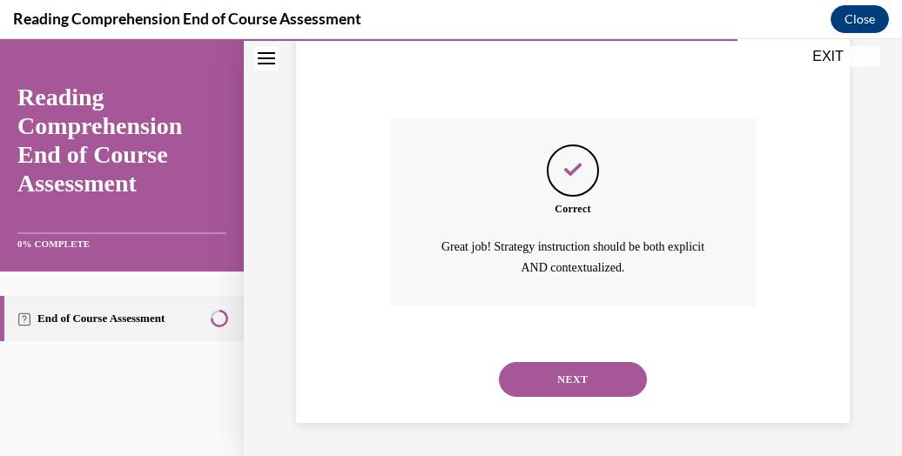
click at [608, 381] on button "NEXT" at bounding box center [573, 379] width 148 height 35
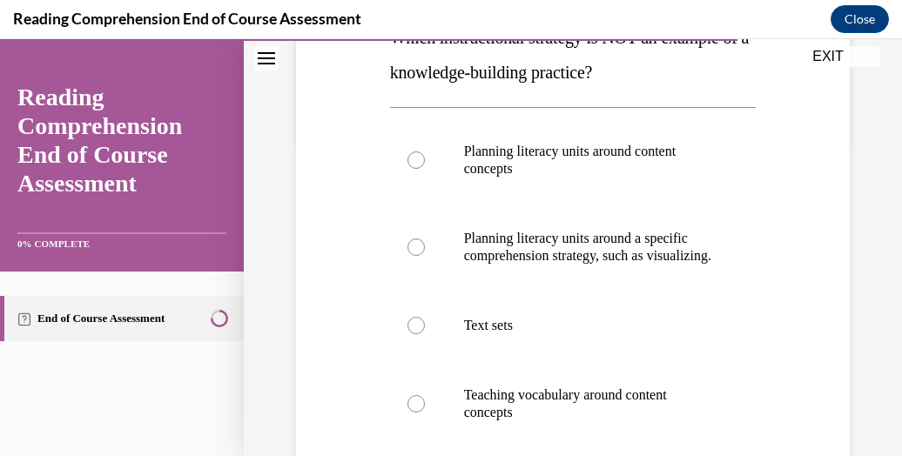
scroll to position [312, 0]
click at [668, 331] on label "Text sets" at bounding box center [573, 325] width 366 height 70
click at [425, 331] on input "Text sets" at bounding box center [415, 324] width 17 height 17
radio input "true"
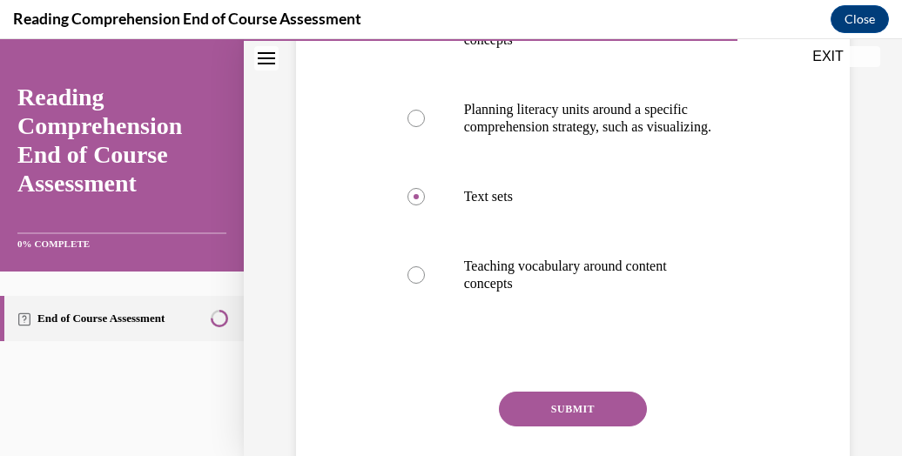
click at [600, 426] on button "SUBMIT" at bounding box center [573, 409] width 148 height 35
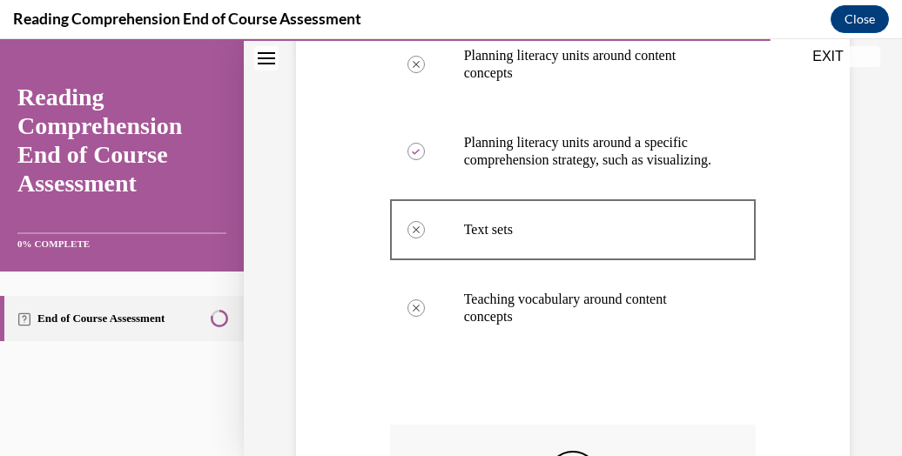
scroll to position [400, 0]
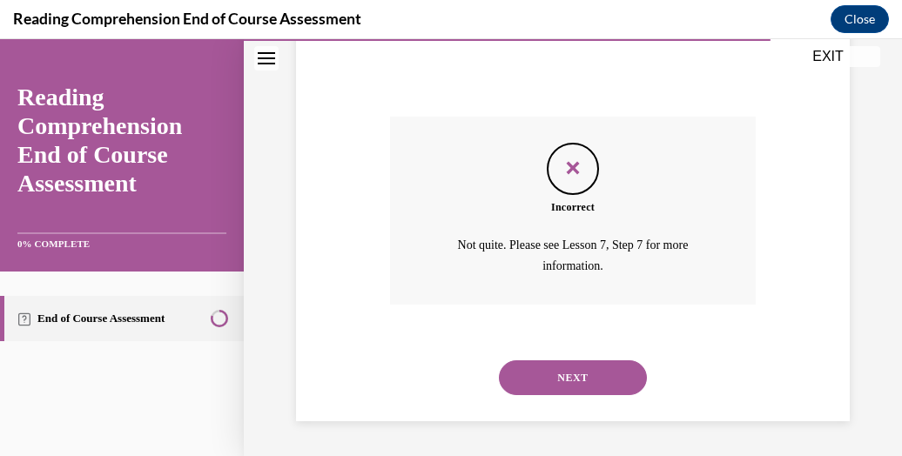
click at [605, 384] on button "NEXT" at bounding box center [573, 377] width 148 height 35
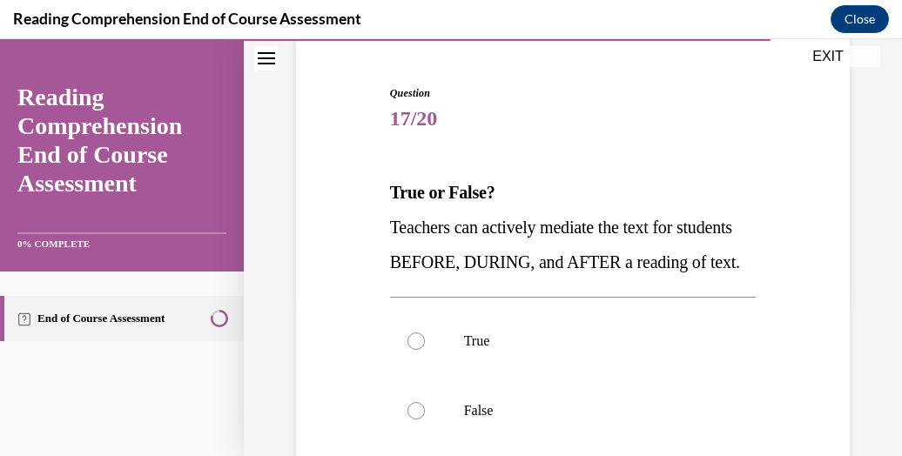
scroll to position [157, 0]
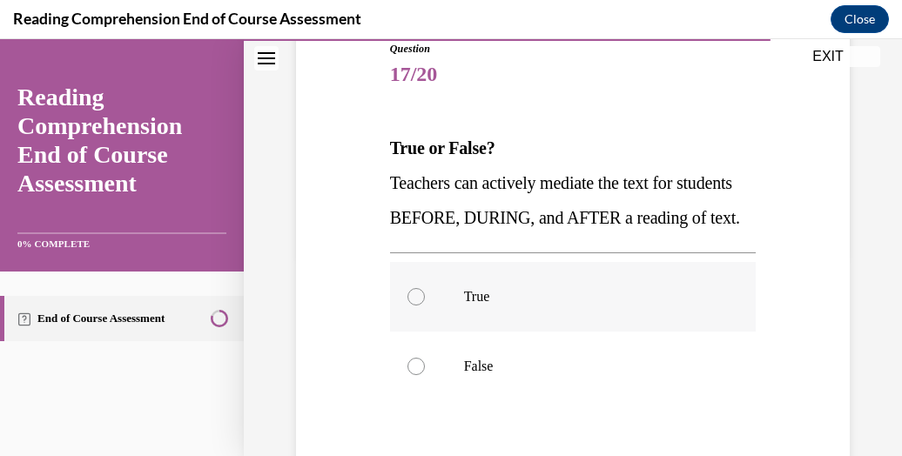
click at [651, 332] on label "True" at bounding box center [573, 297] width 366 height 70
click at [425, 306] on input "True" at bounding box center [415, 296] width 17 height 17
radio input "true"
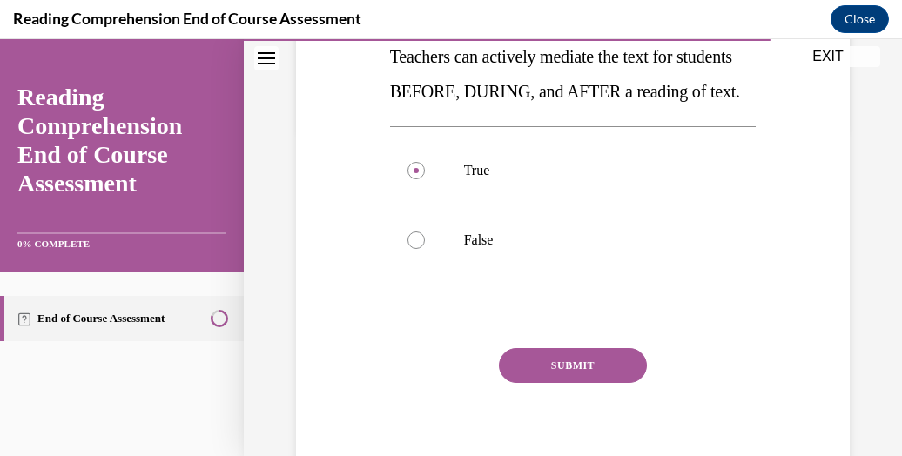
click at [601, 383] on button "SUBMIT" at bounding box center [573, 365] width 148 height 35
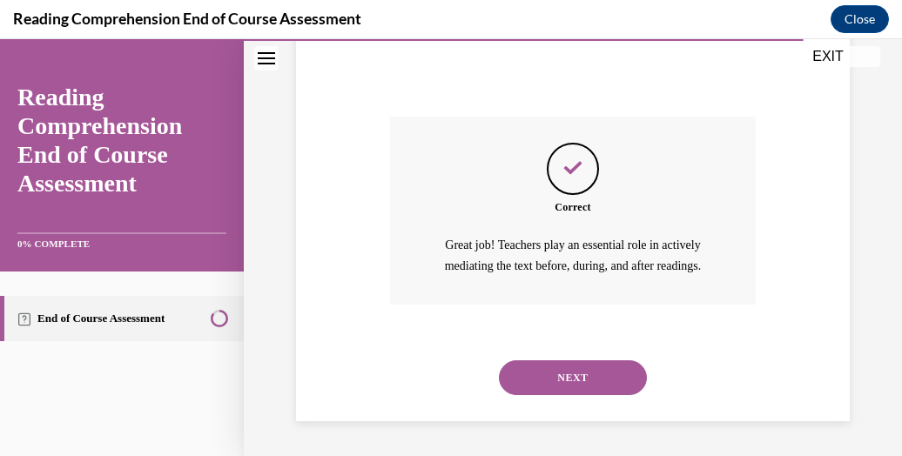
click at [619, 383] on button "NEXT" at bounding box center [573, 377] width 148 height 35
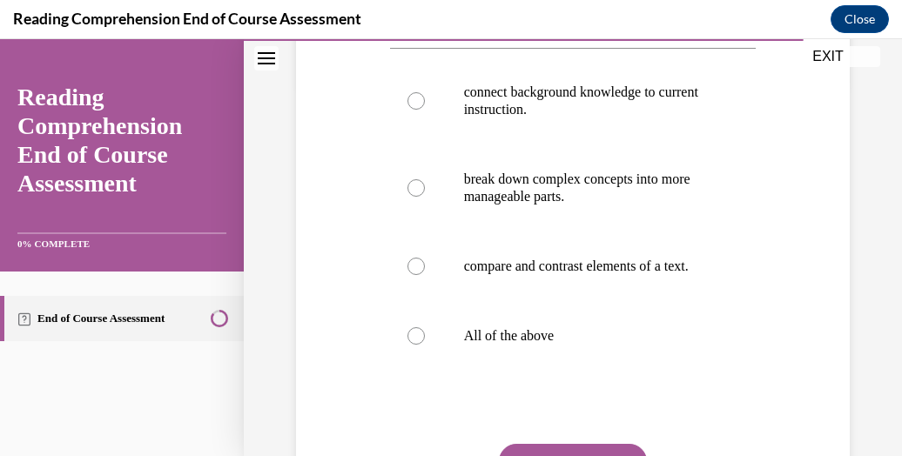
scroll to position [376, 0]
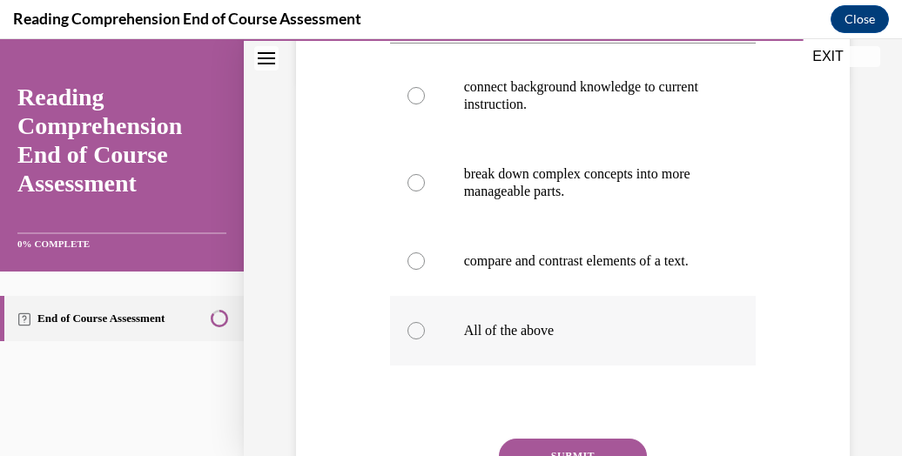
click at [609, 366] on label "All of the above" at bounding box center [573, 331] width 366 height 70
click at [425, 339] on input "All of the above" at bounding box center [415, 330] width 17 height 17
radio input "true"
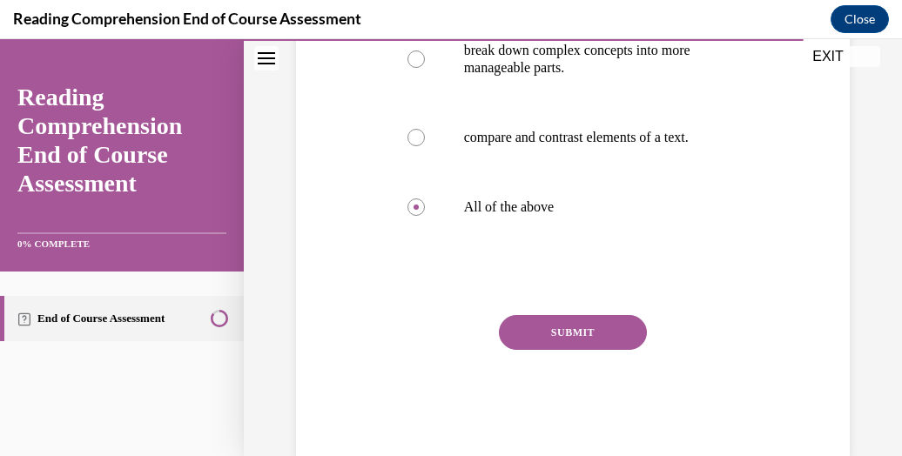
click at [604, 350] on button "SUBMIT" at bounding box center [573, 332] width 148 height 35
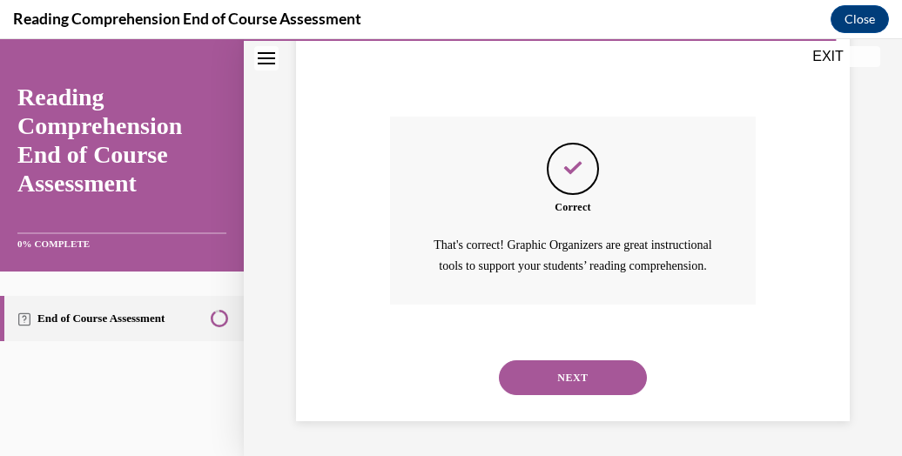
click at [614, 384] on button "NEXT" at bounding box center [573, 377] width 148 height 35
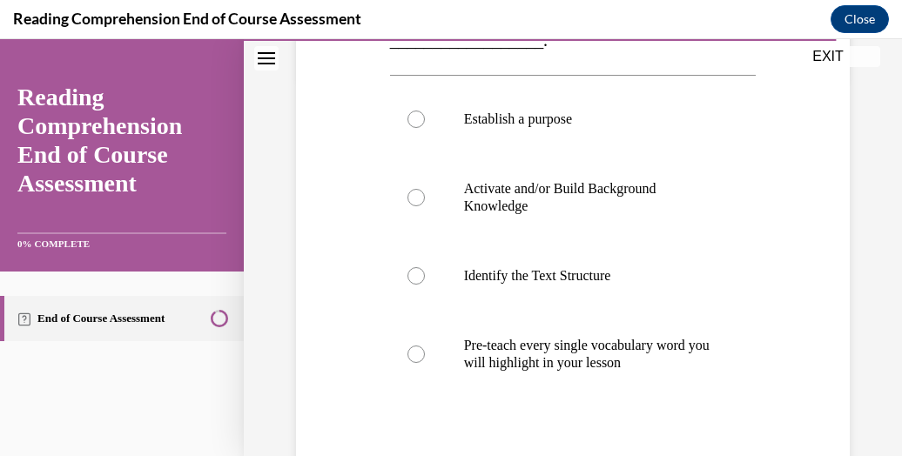
scroll to position [379, 0]
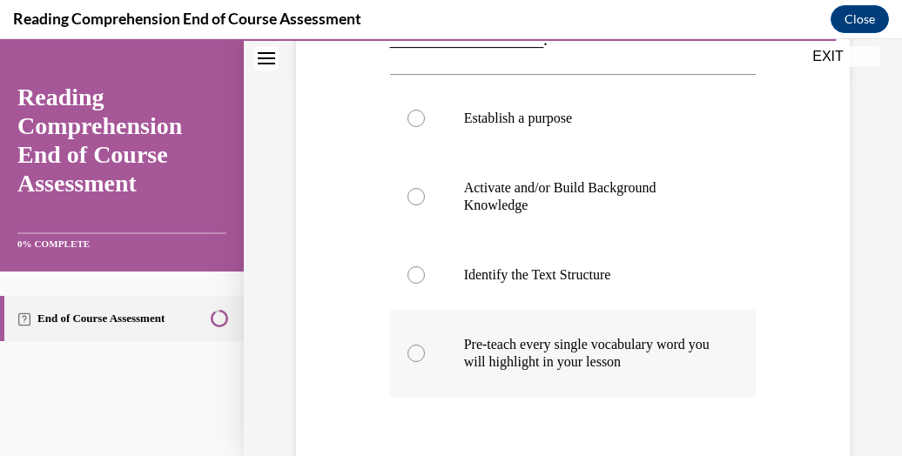
click at [650, 366] on p "Pre-teach every single vocabulary word you will highlight in your lesson" at bounding box center [588, 353] width 249 height 35
click at [425, 362] on input "Pre-teach every single vocabulary word you will highlight in your lesson" at bounding box center [415, 353] width 17 height 17
radio input "true"
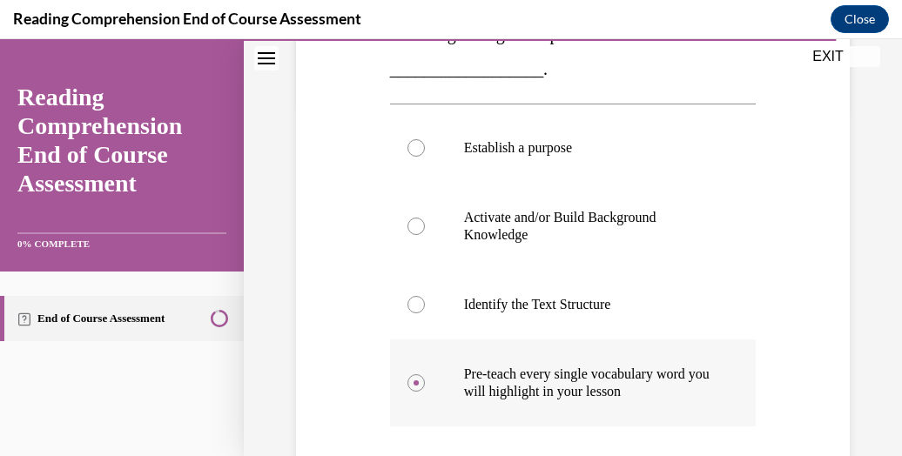
scroll to position [350, 0]
click at [675, 320] on label "Identify the Text Structure" at bounding box center [573, 305] width 366 height 70
click at [425, 313] on input "Identify the Text Structure" at bounding box center [415, 304] width 17 height 17
radio input "true"
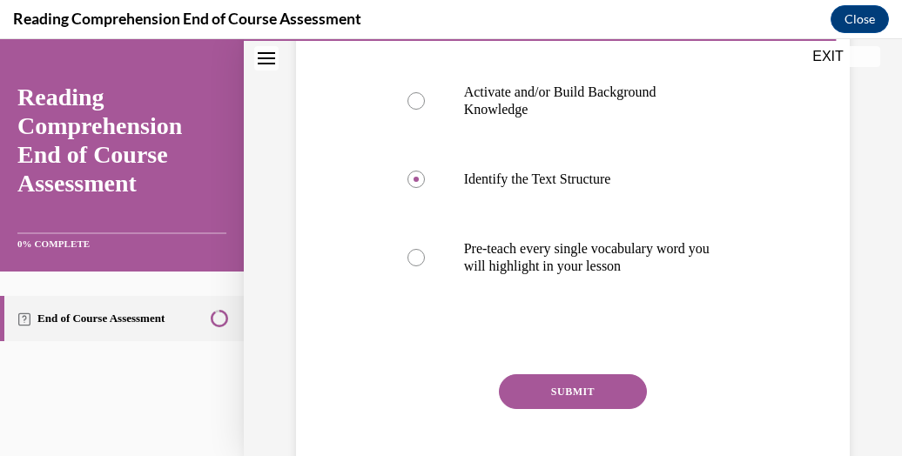
click at [601, 397] on button "SUBMIT" at bounding box center [573, 391] width 148 height 35
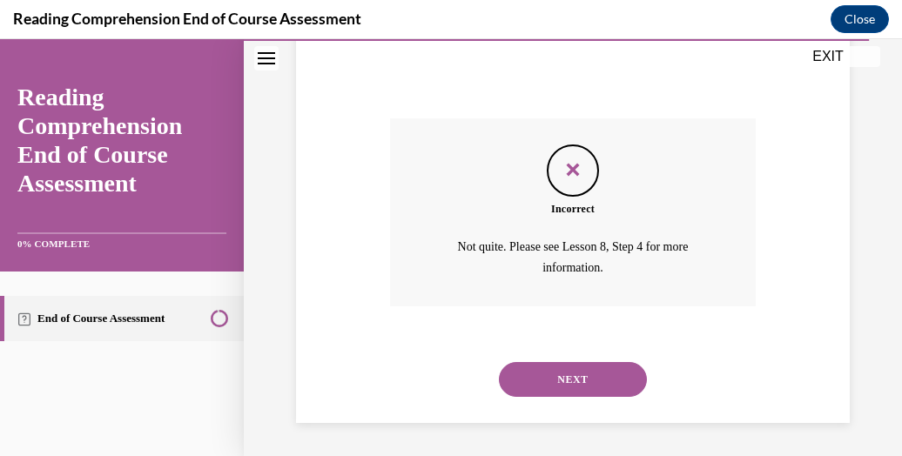
scroll to position [731, 0]
click at [605, 382] on button "NEXT" at bounding box center [573, 379] width 148 height 35
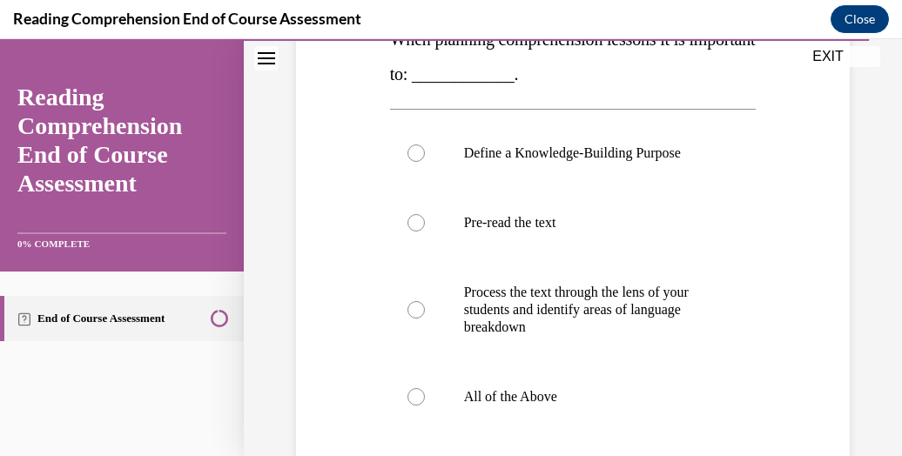
scroll to position [332, 0]
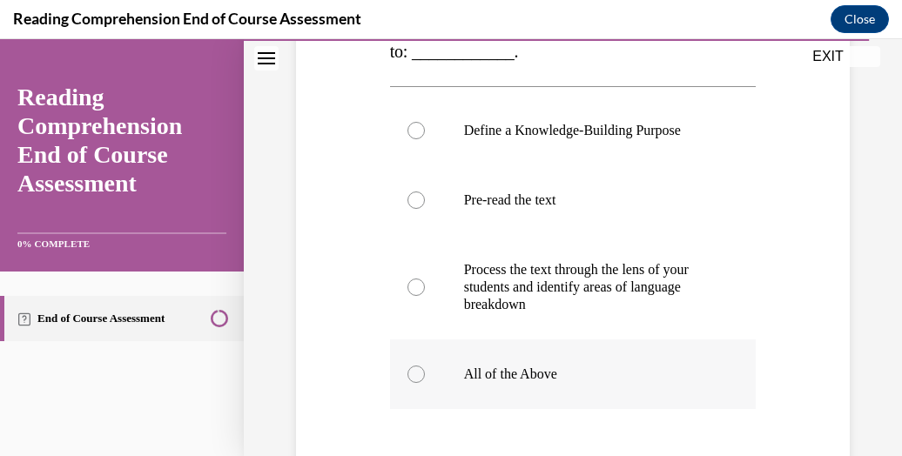
click at [630, 386] on label "All of the Above" at bounding box center [573, 374] width 366 height 70
click at [425, 383] on input "All of the Above" at bounding box center [415, 374] width 17 height 17
radio input "true"
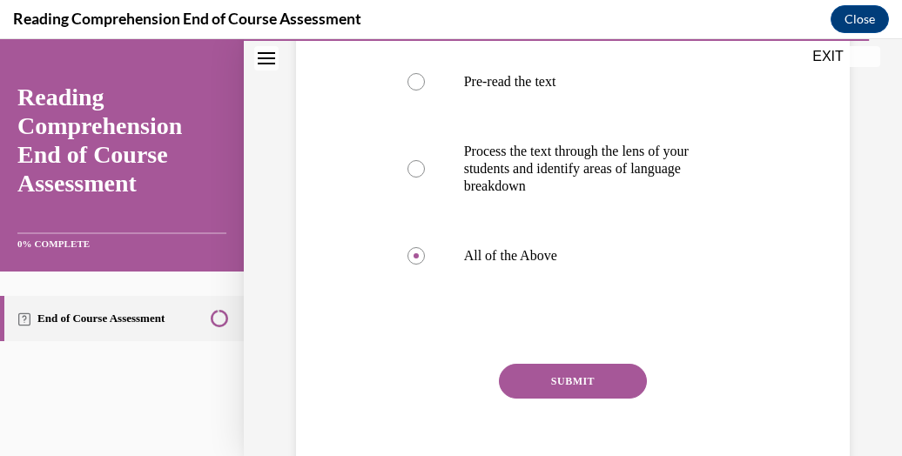
click at [598, 383] on button "SUBMIT" at bounding box center [573, 381] width 148 height 35
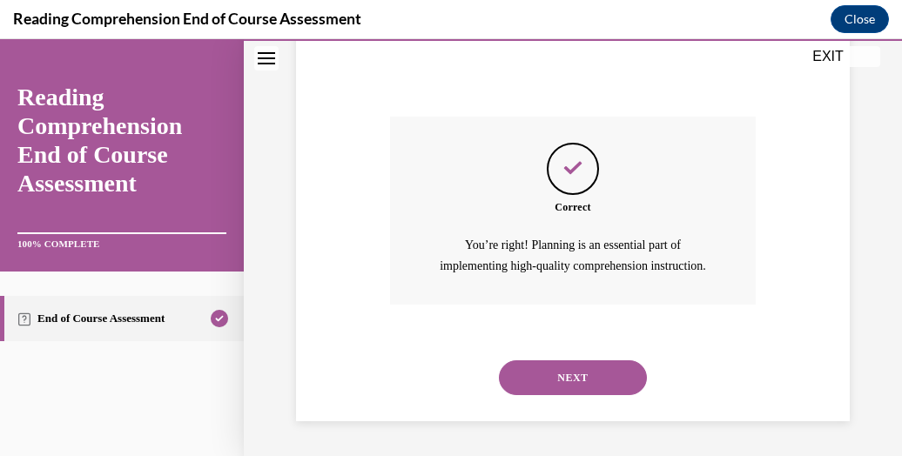
scroll to position [717, 0]
click at [603, 387] on button "NEXT" at bounding box center [573, 377] width 148 height 35
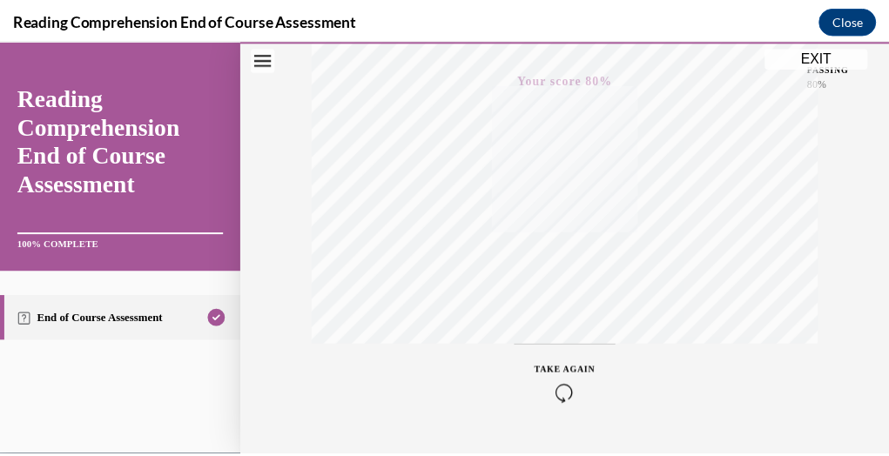
scroll to position [474, 0]
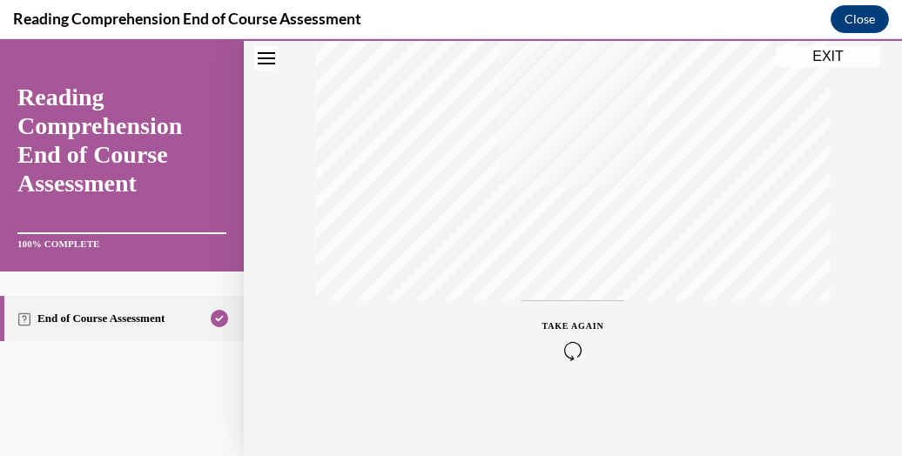
click at [842, 65] on button "EXIT" at bounding box center [828, 56] width 104 height 21
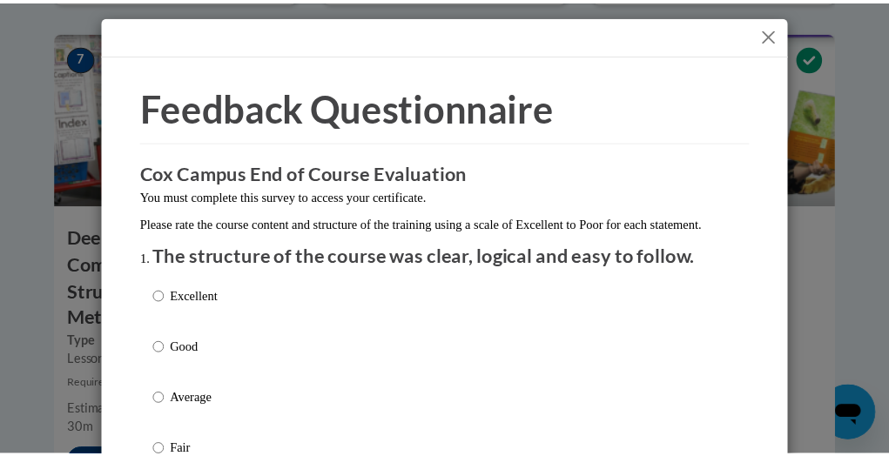
scroll to position [4, 0]
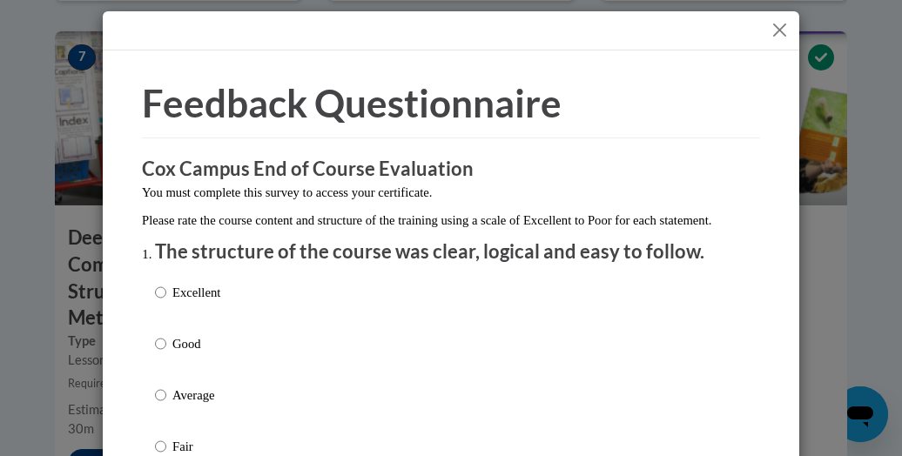
click at [778, 30] on button "Close" at bounding box center [780, 30] width 22 height 22
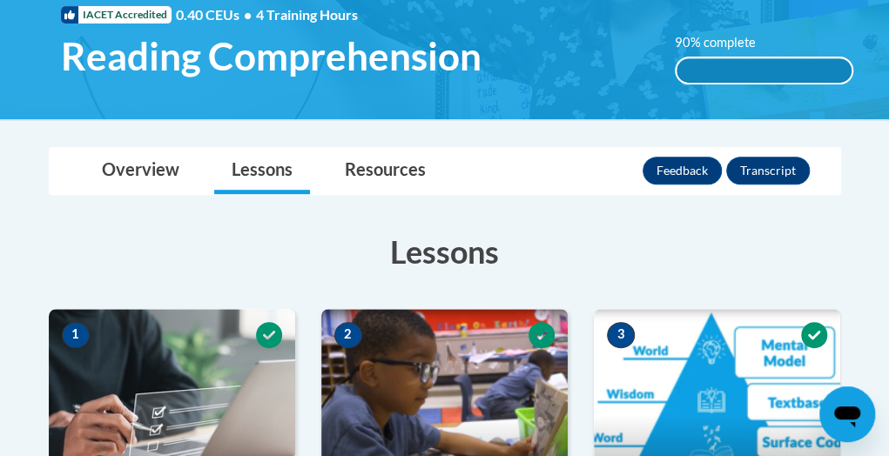
scroll to position [275, 0]
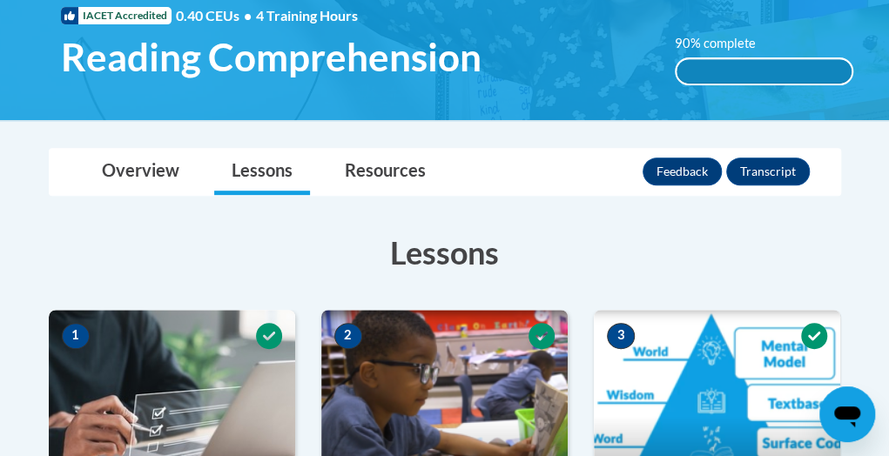
click at [786, 64] on div "90% complete" at bounding box center [763, 71] width 175 height 24
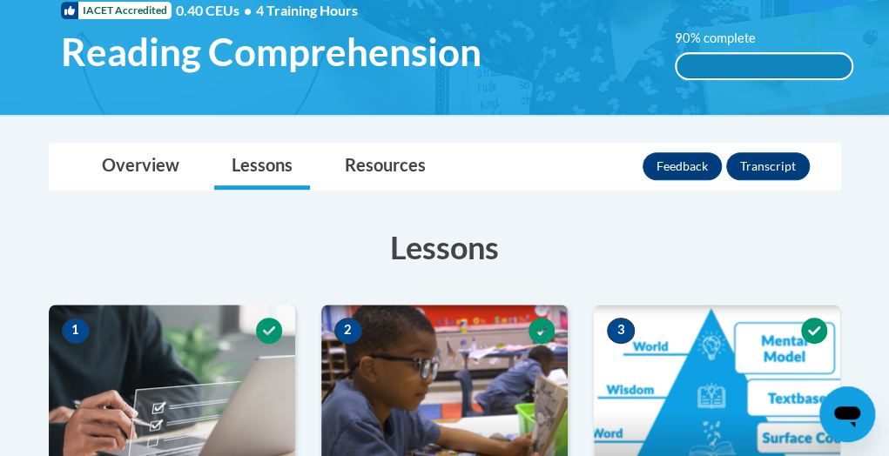
scroll to position [0, 0]
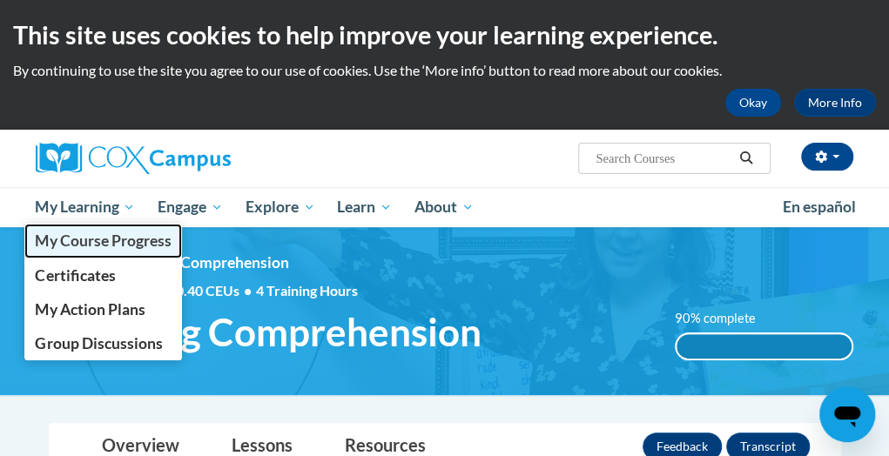
click at [99, 252] on link "My Course Progress" at bounding box center [103, 241] width 158 height 34
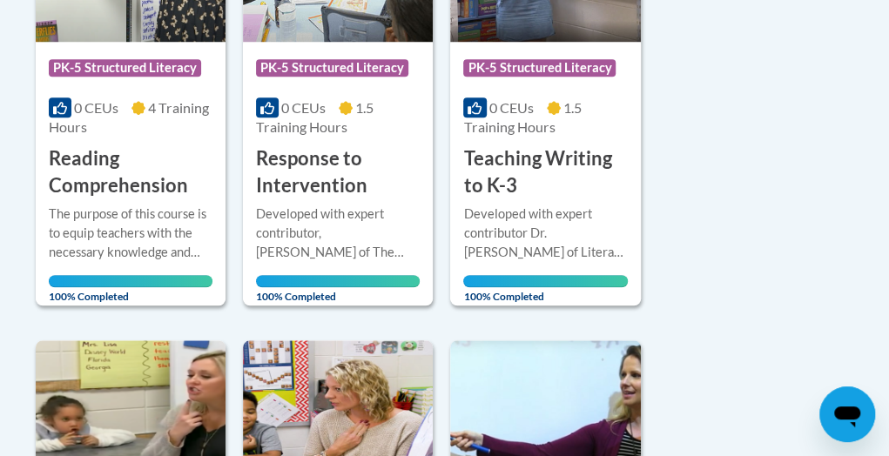
scroll to position [583, 0]
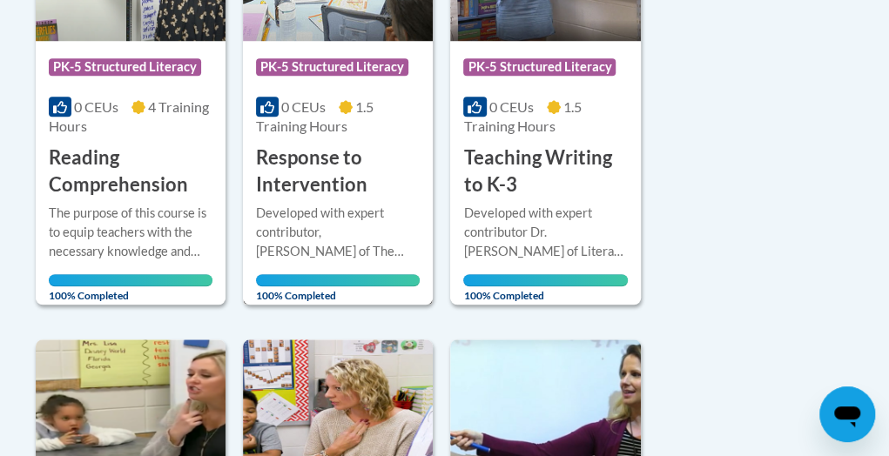
click at [346, 212] on div "Developed with expert contributor, Dr. Laura Justice of The Ohio State Universi…" at bounding box center [338, 232] width 164 height 57
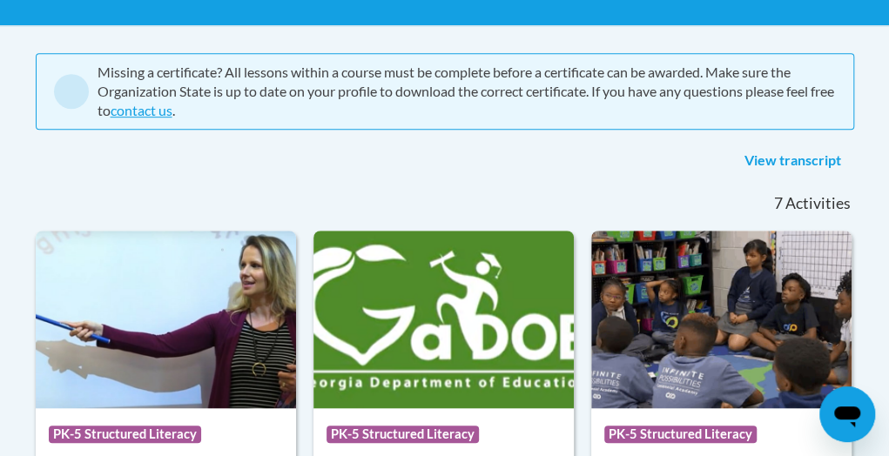
scroll to position [335, 0]
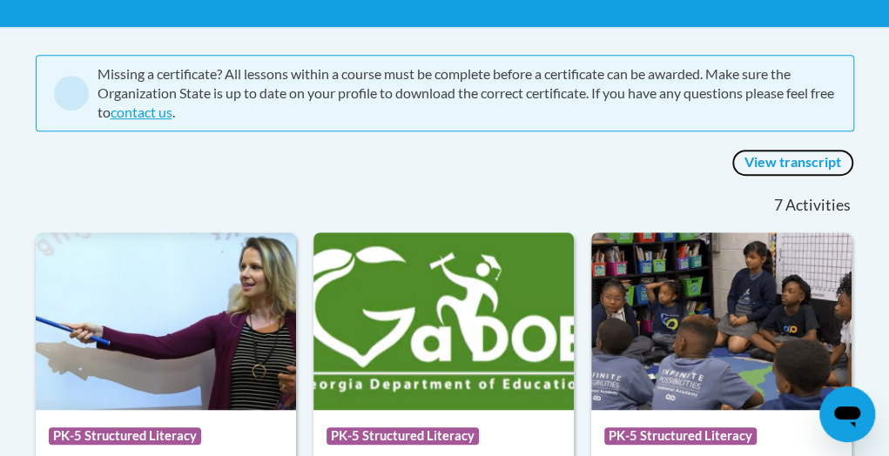
click at [793, 161] on link "View transcript" at bounding box center [792, 163] width 123 height 28
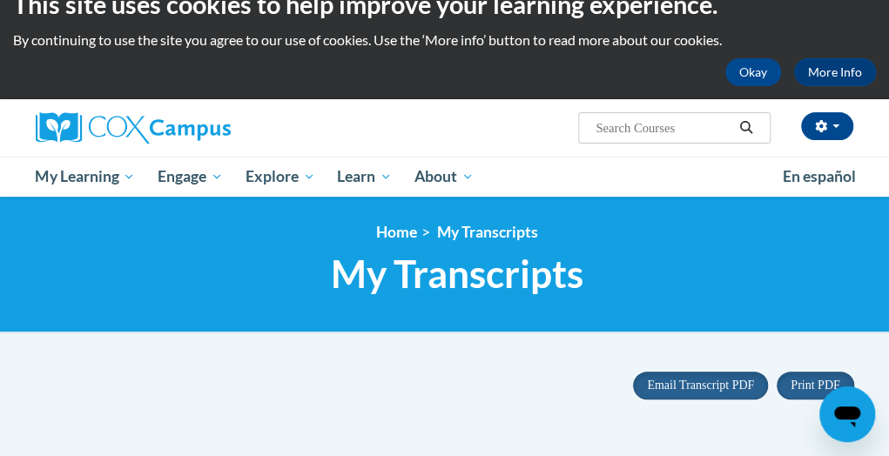
scroll to position [27, 0]
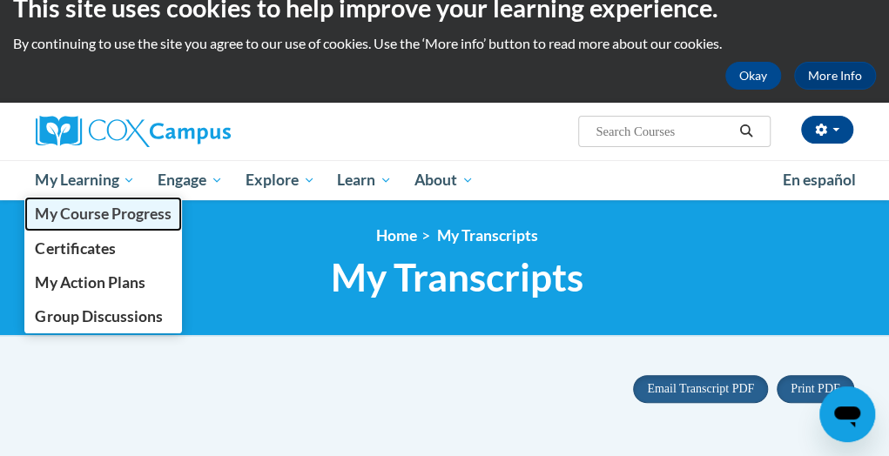
click at [101, 212] on span "My Course Progress" at bounding box center [103, 214] width 136 height 18
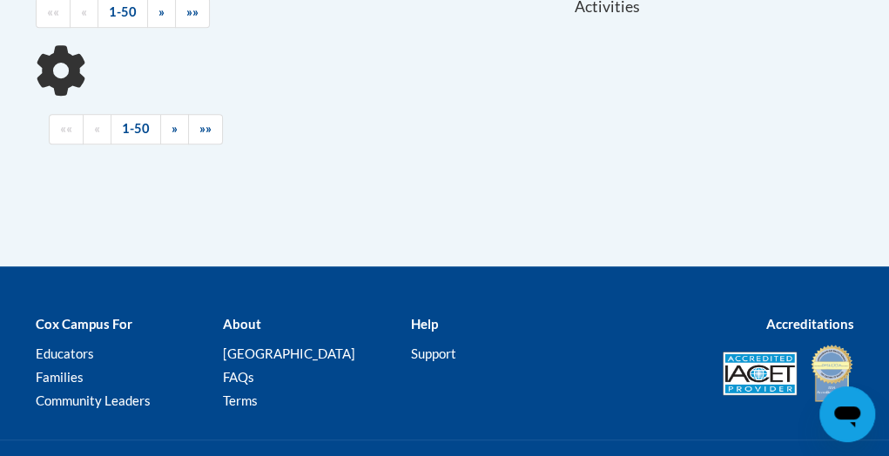
scroll to position [413, 0]
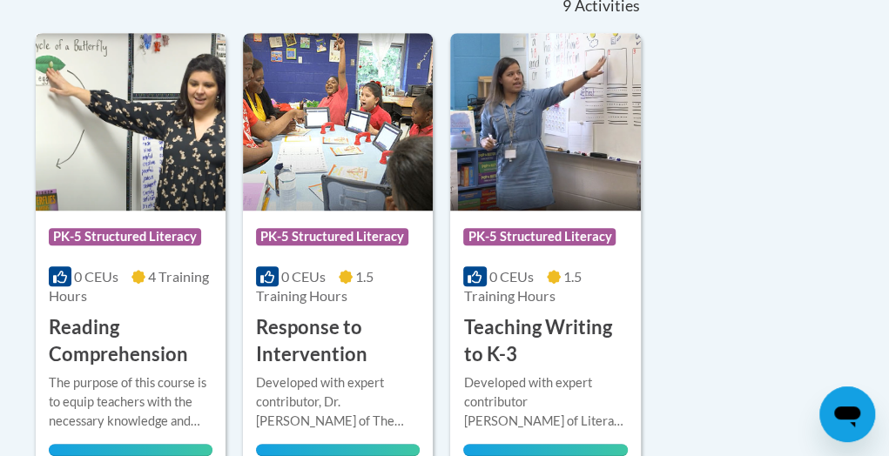
click at [154, 173] on img at bounding box center [131, 122] width 190 height 178
